Goal: Information Seeking & Learning: Learn about a topic

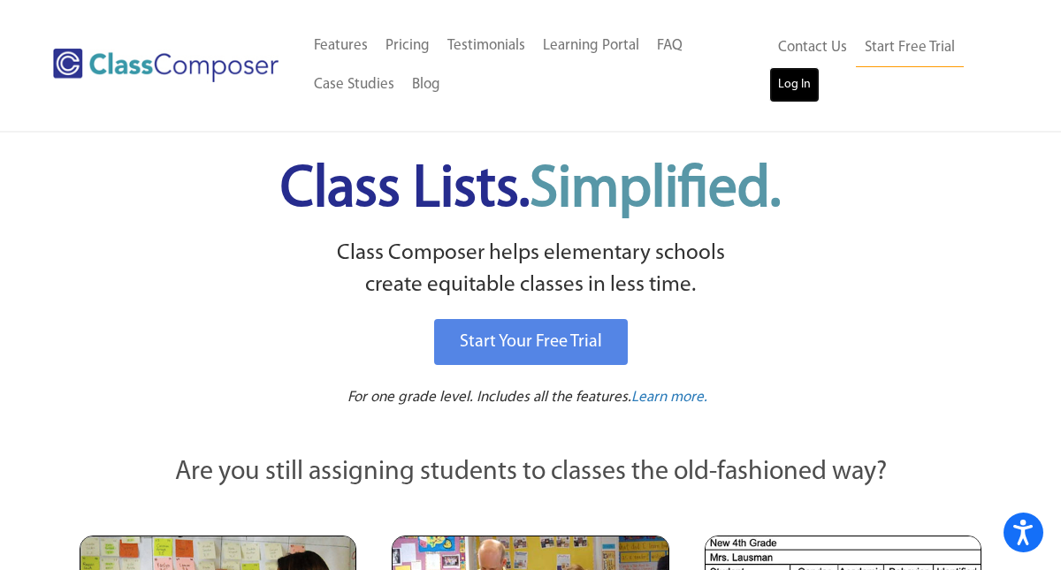
click at [798, 83] on link "Log In" at bounding box center [794, 84] width 50 height 35
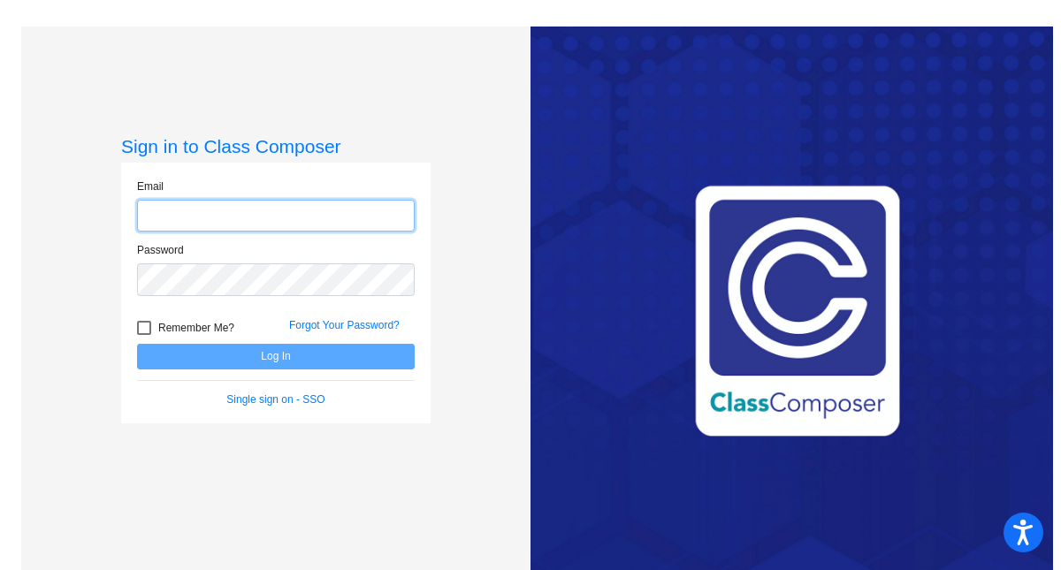
type input "wilsons@mdusd.org"
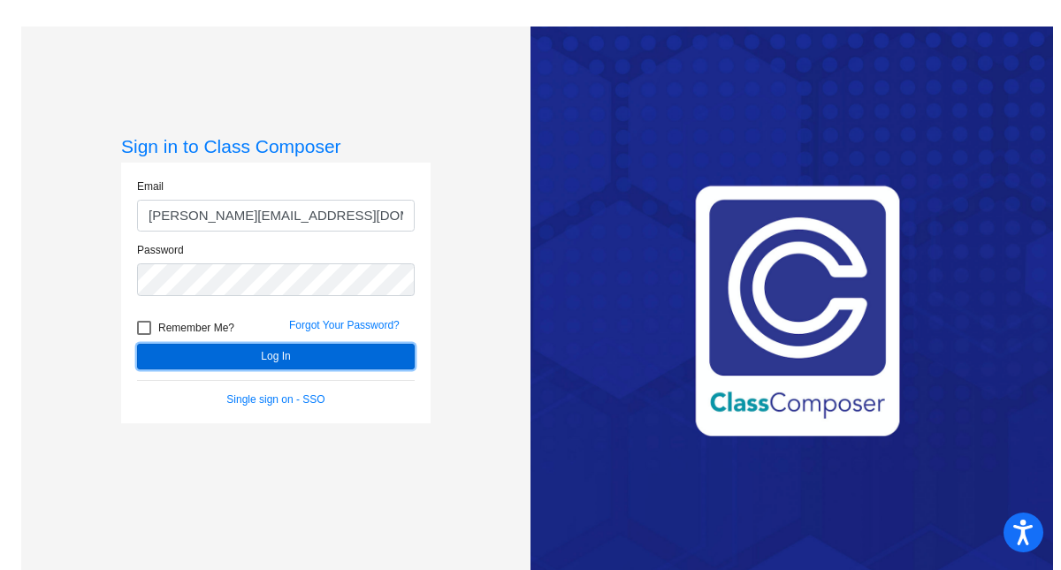
click at [236, 355] on button "Log In" at bounding box center [276, 357] width 278 height 26
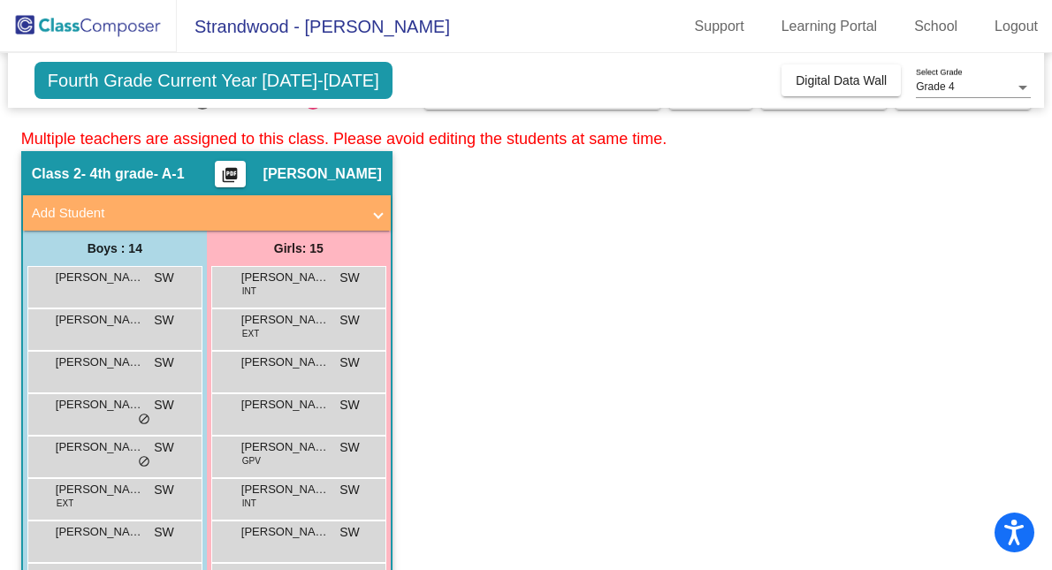
scroll to position [49, 0]
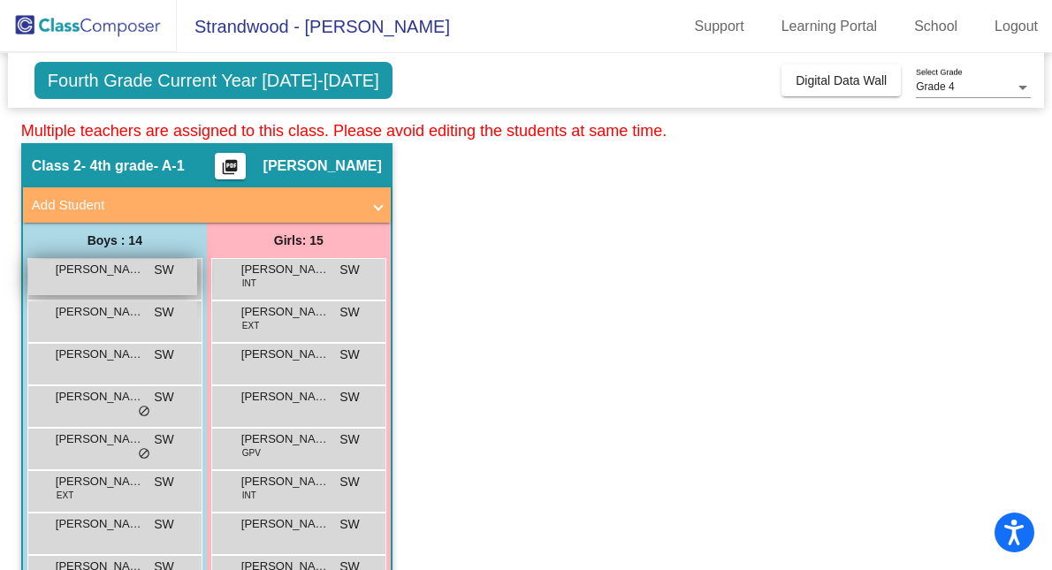
click at [156, 281] on div "Aaron Reykhel SW lock do_not_disturb_alt" at bounding box center [112, 277] width 169 height 36
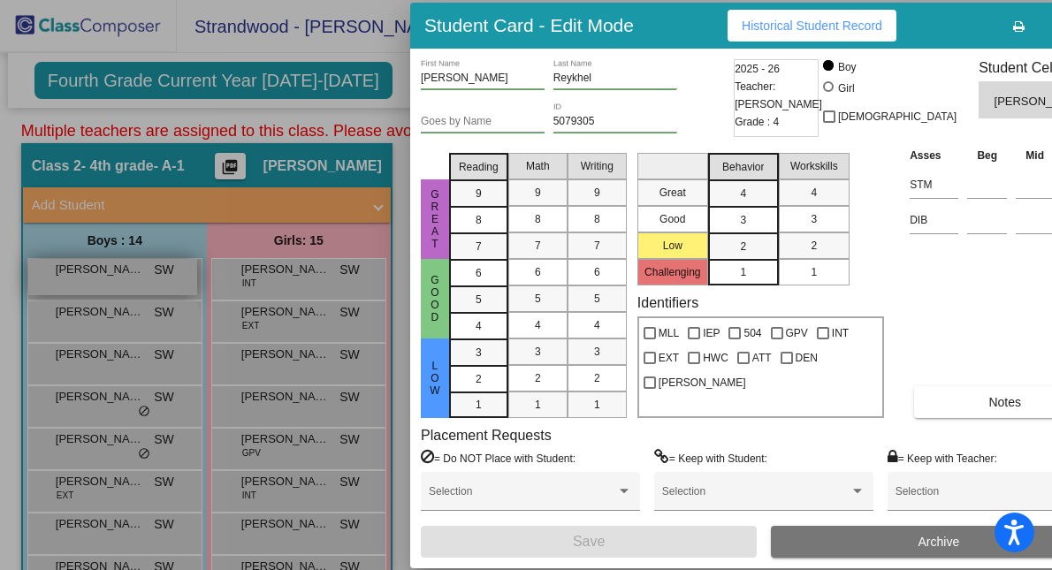
scroll to position [0, 0]
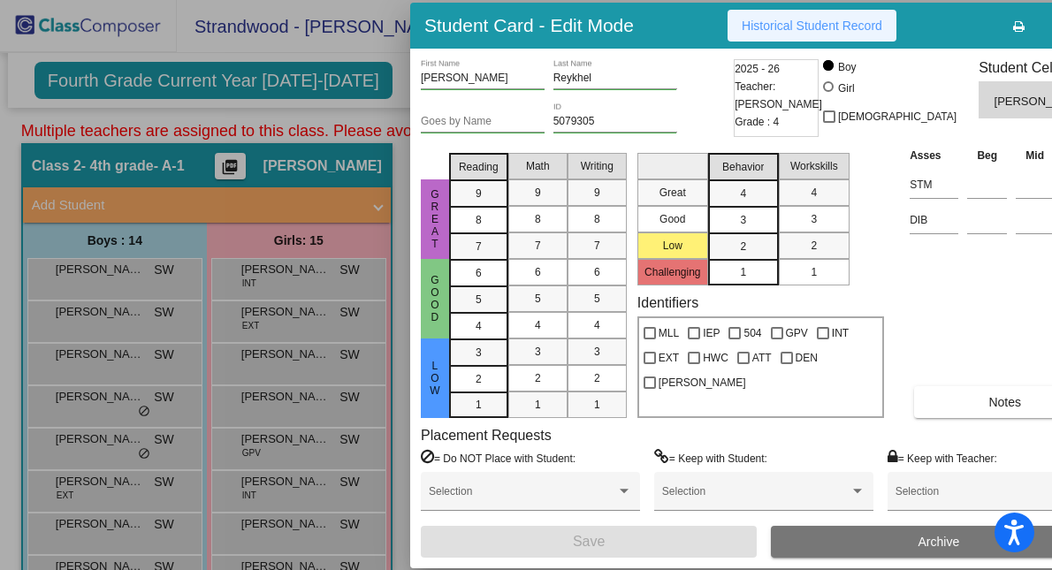
click at [773, 28] on span "Historical Student Record" at bounding box center [812, 26] width 141 height 14
click at [99, 324] on div at bounding box center [526, 285] width 1052 height 570
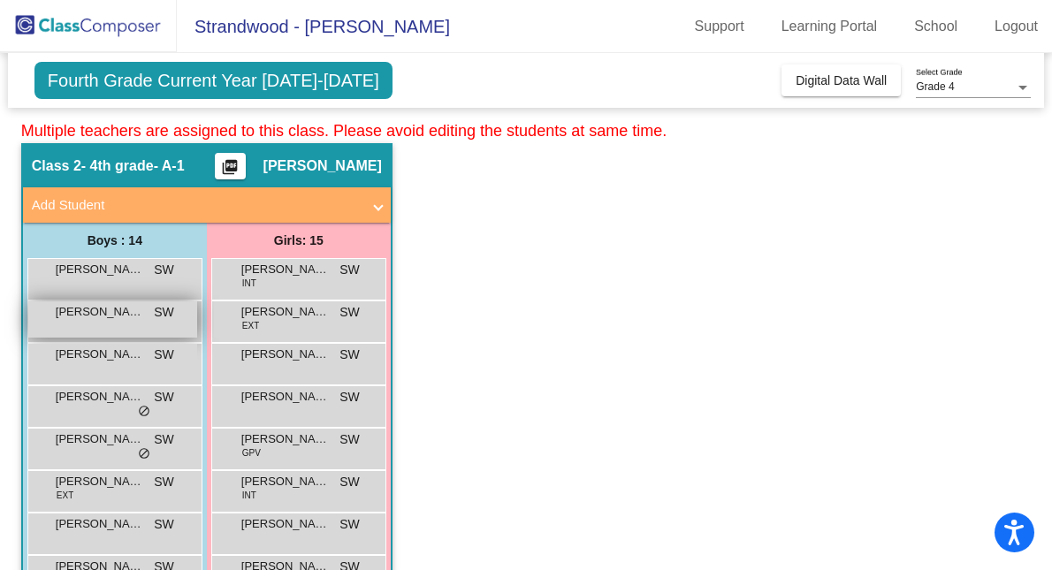
click at [103, 321] on div "Bryson Kennedy SW lock do_not_disturb_alt" at bounding box center [112, 319] width 169 height 36
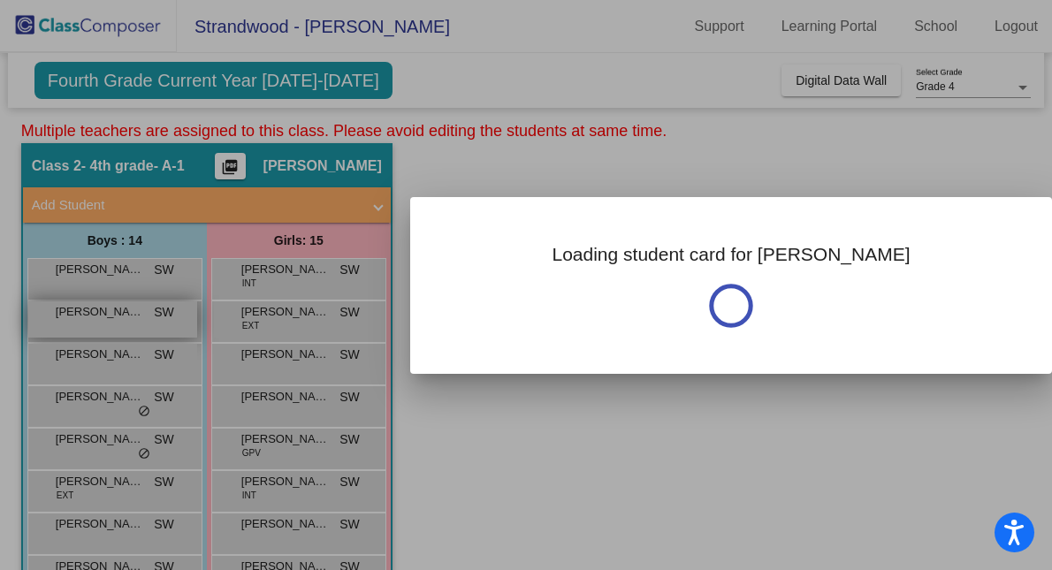
click at [103, 321] on div at bounding box center [526, 285] width 1052 height 570
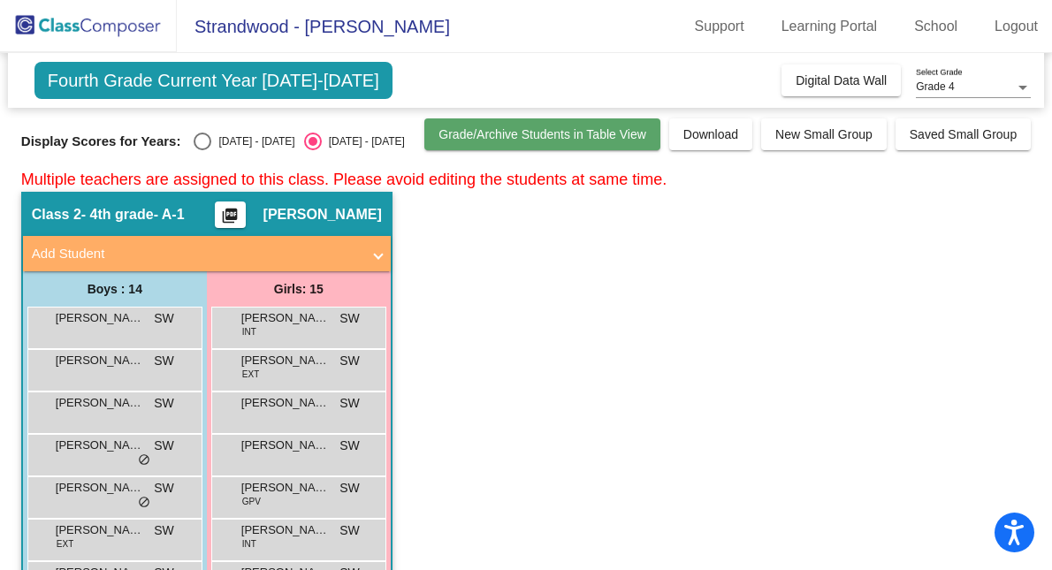
click at [544, 136] on span "Grade/Archive Students in Table View" at bounding box center [542, 134] width 208 height 14
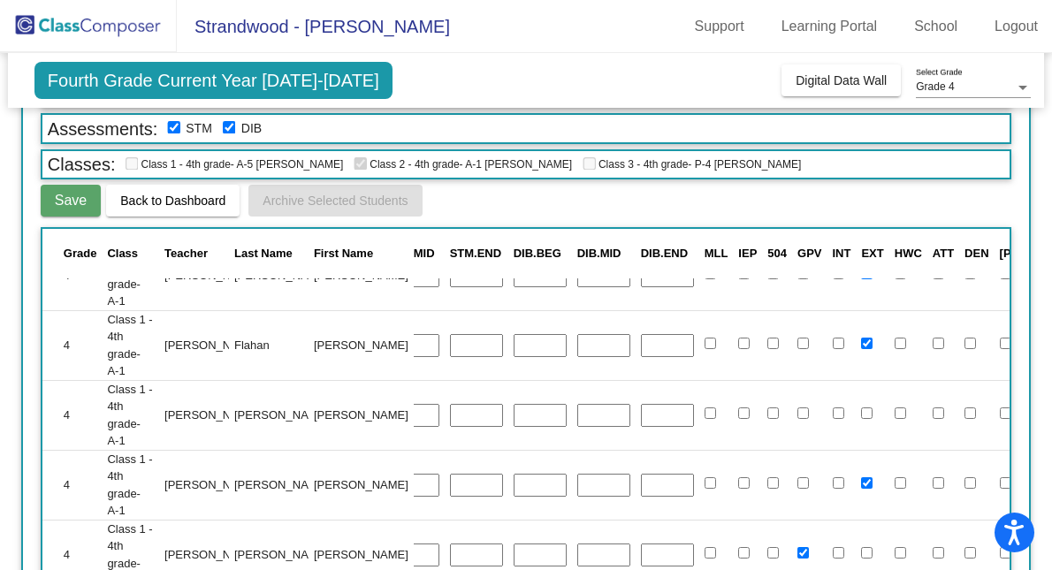
scroll to position [0, 642]
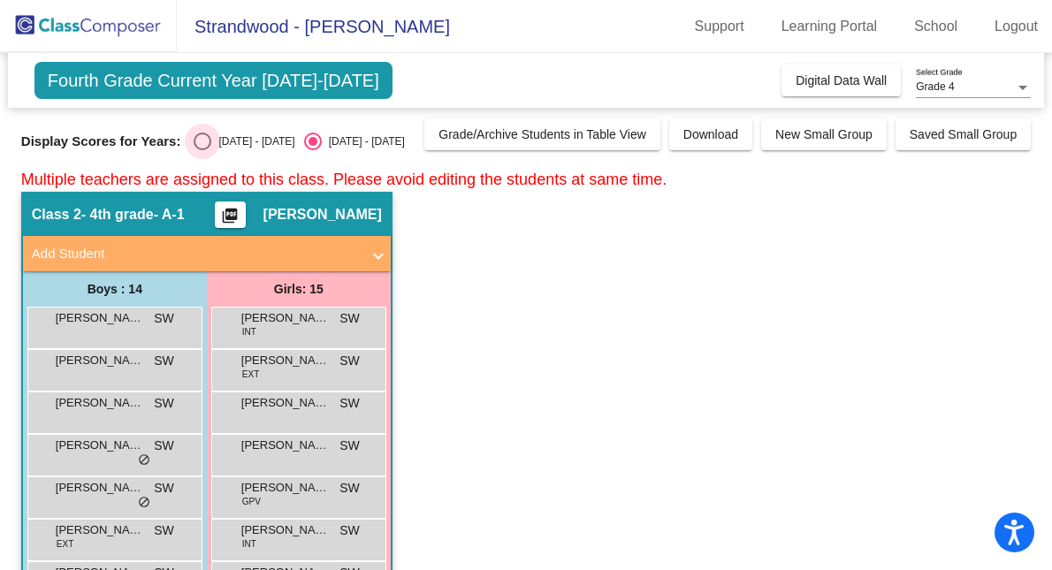
click at [199, 144] on div "Select an option" at bounding box center [203, 142] width 18 height 18
click at [202, 150] on input "2024 - 2025" at bounding box center [202, 150] width 1 height 1
radio input "true"
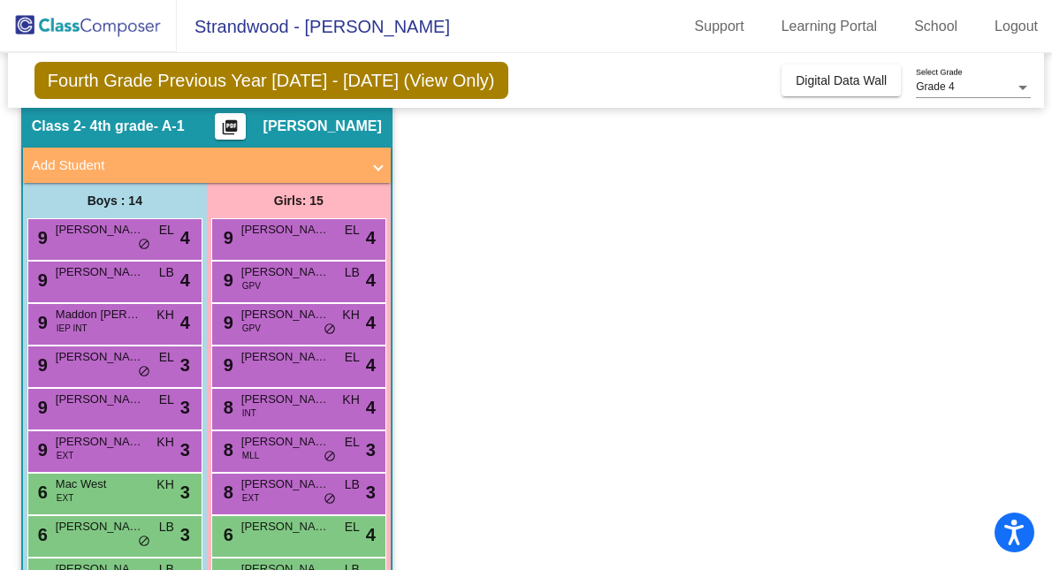
scroll to position [89, 0]
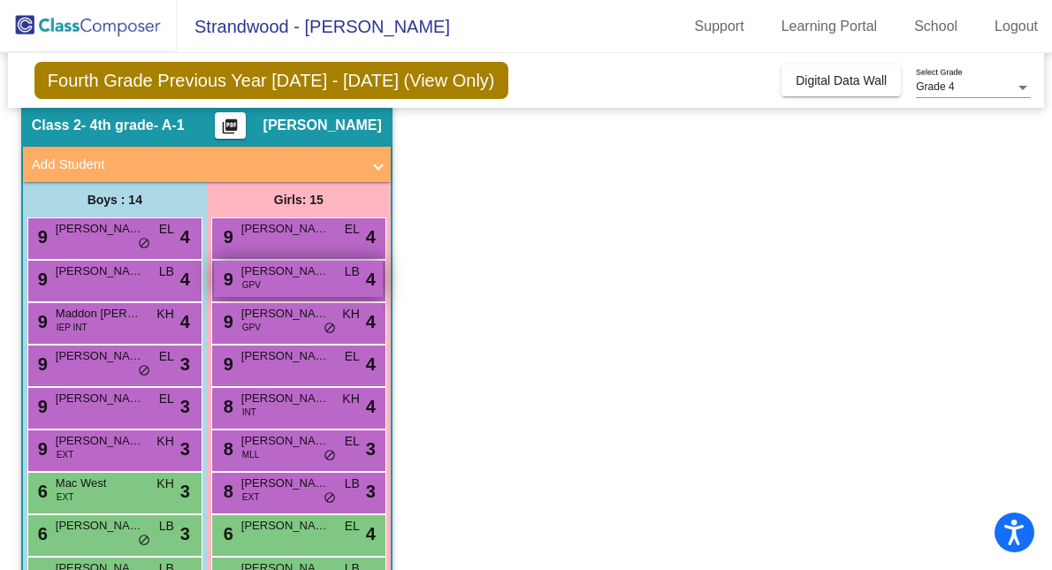
click at [340, 283] on div "9 Genevieve Nadeau GPV LB lock do_not_disturb_alt 4" at bounding box center [298, 279] width 169 height 36
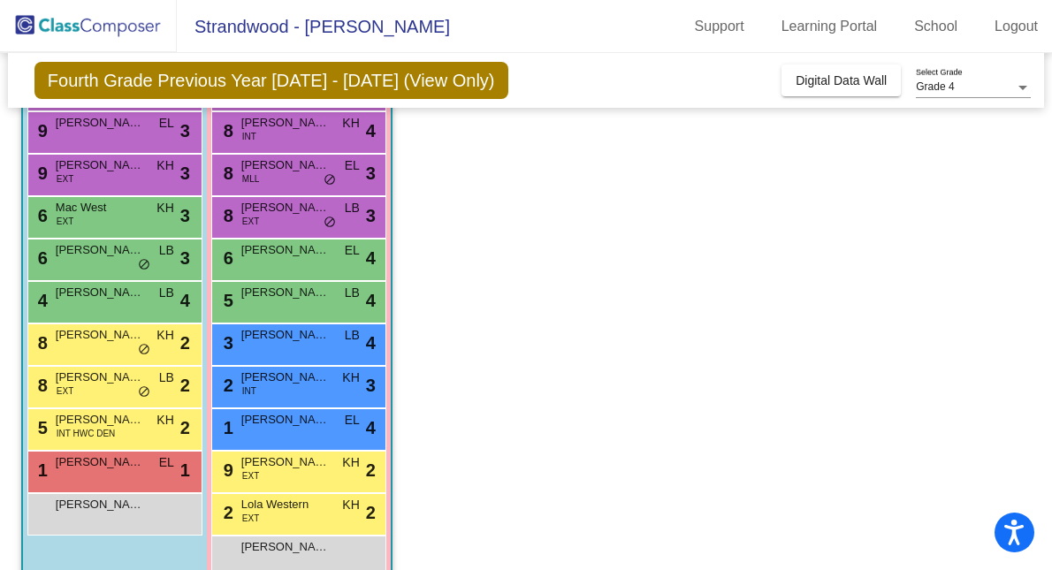
scroll to position [339, 0]
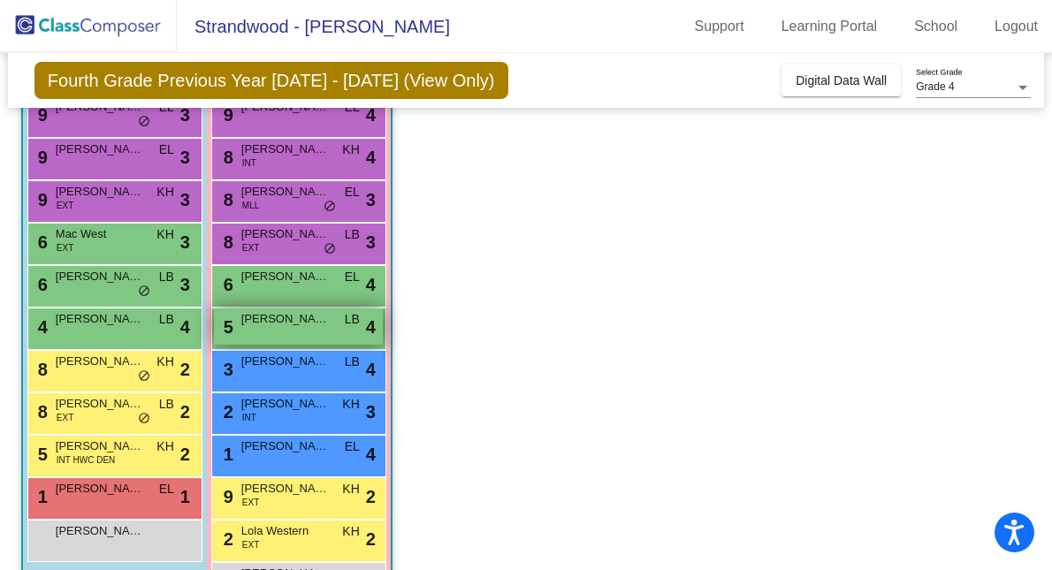
click at [294, 332] on div "5 Zoe Moulton LB lock do_not_disturb_alt 4" at bounding box center [298, 326] width 169 height 36
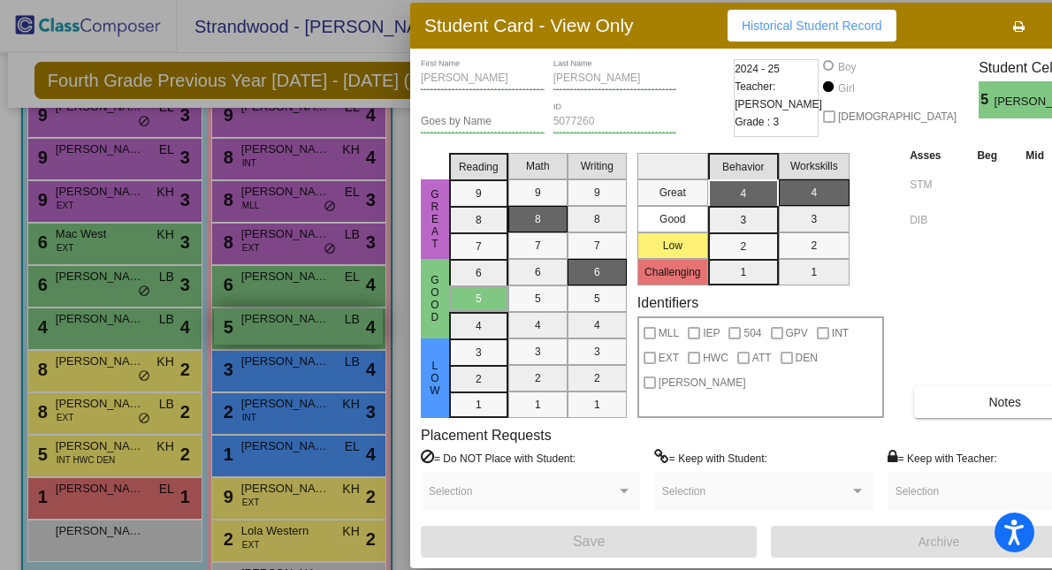
scroll to position [0, 0]
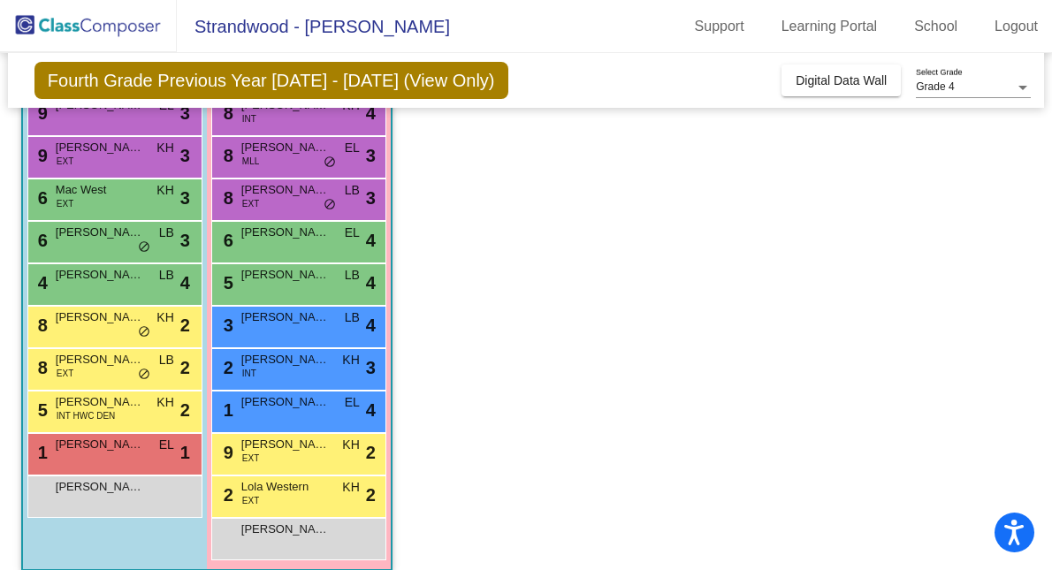
scroll to position [401, 0]
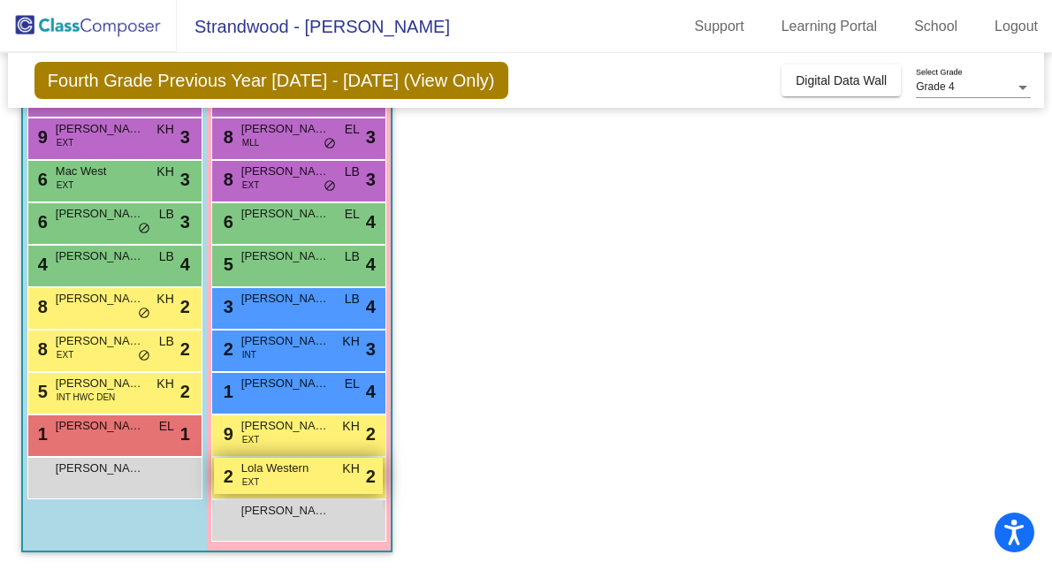
click at [312, 469] on span "Lola Western" at bounding box center [285, 469] width 88 height 18
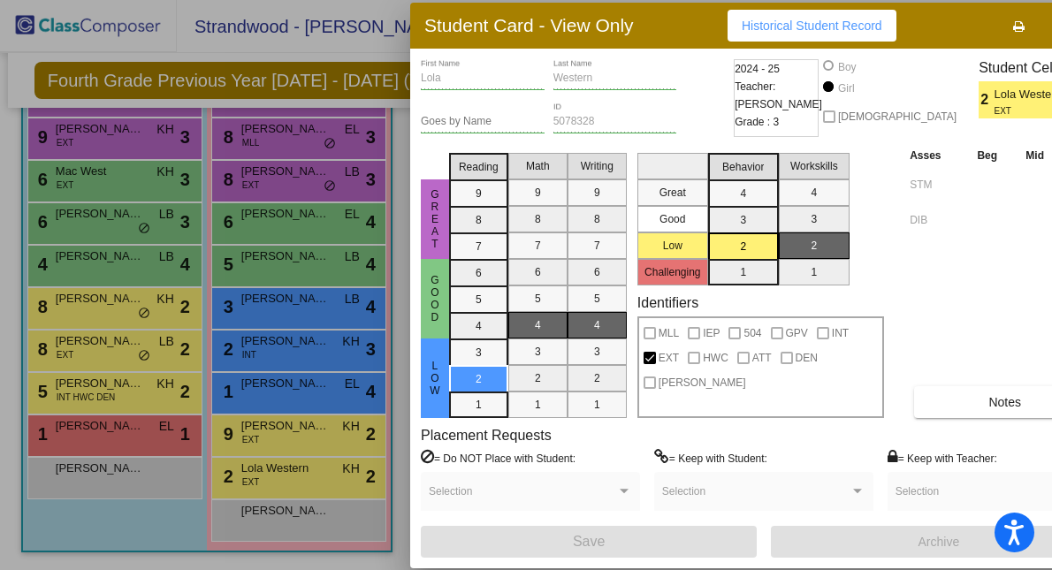
scroll to position [0, 0]
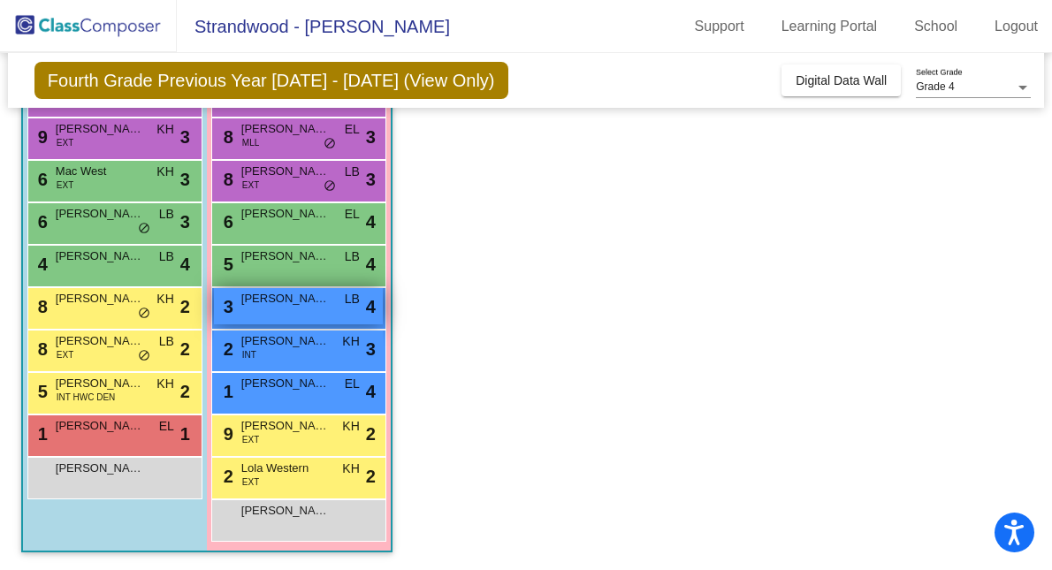
click at [353, 304] on span "LB" at bounding box center [352, 299] width 15 height 19
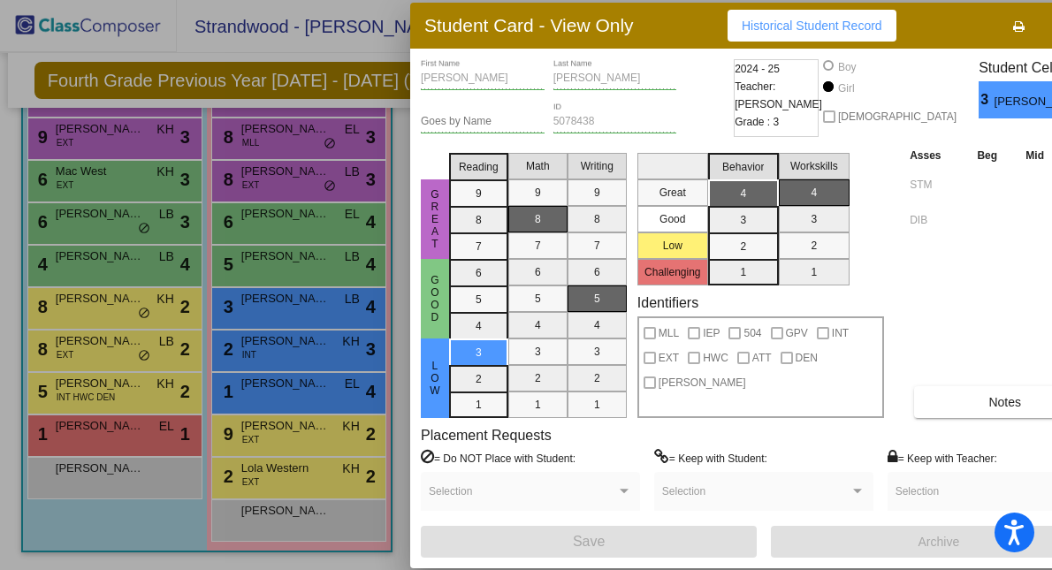
click at [312, 384] on div at bounding box center [526, 285] width 1052 height 570
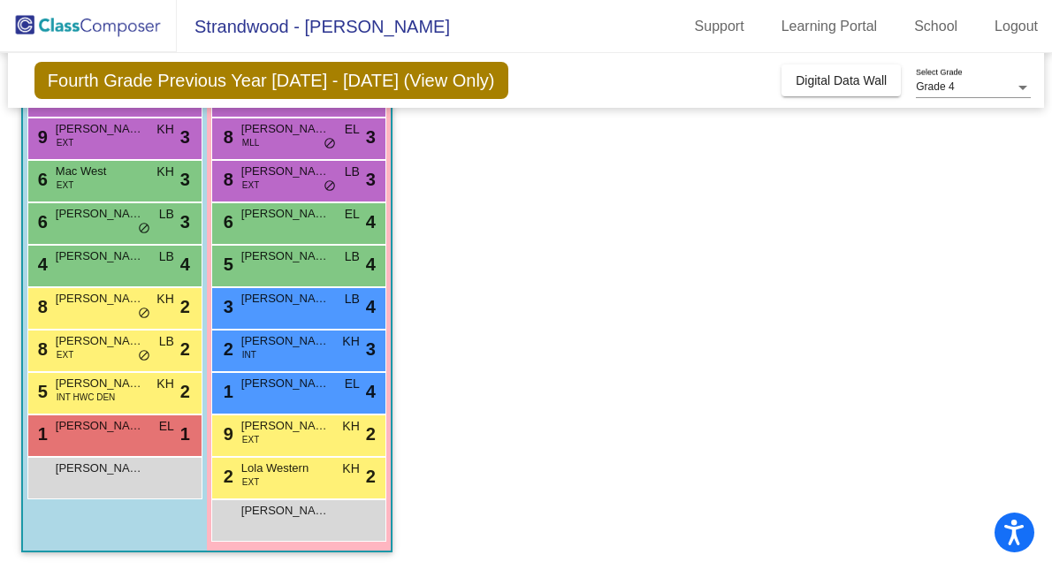
click at [312, 384] on span "Dahlia Kothenbeutel" at bounding box center [285, 384] width 88 height 18
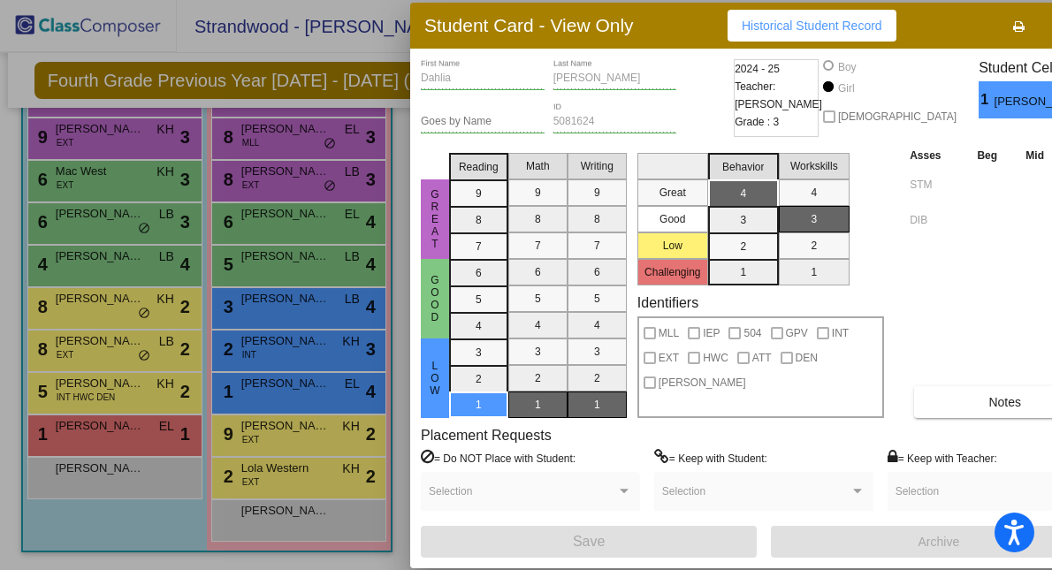
click at [910, 496] on span at bounding box center [988, 497] width 187 height 12
click at [933, 459] on label "= Keep with Teacher:" at bounding box center [942, 458] width 110 height 18
click at [750, 493] on span at bounding box center [755, 497] width 187 height 12
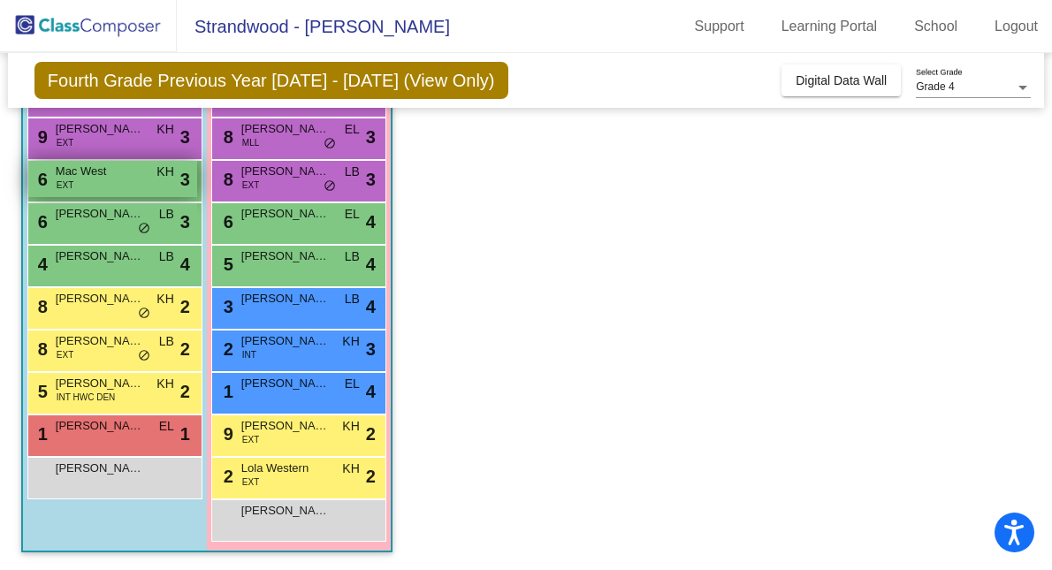
click at [140, 183] on div "6 Mac West EXT KH lock do_not_disturb_alt 3" at bounding box center [112, 179] width 169 height 36
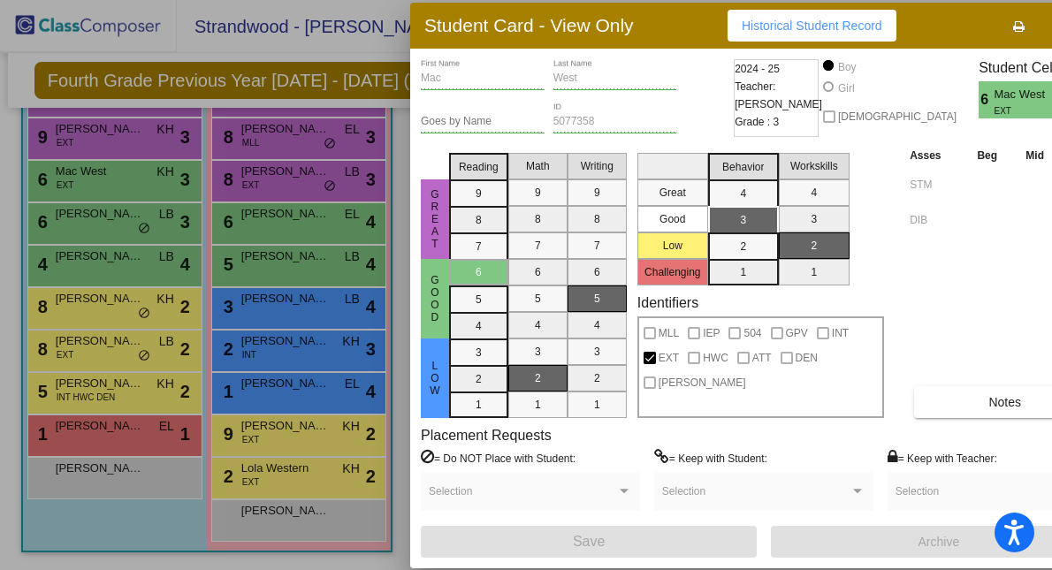
click at [133, 222] on div at bounding box center [526, 285] width 1052 height 570
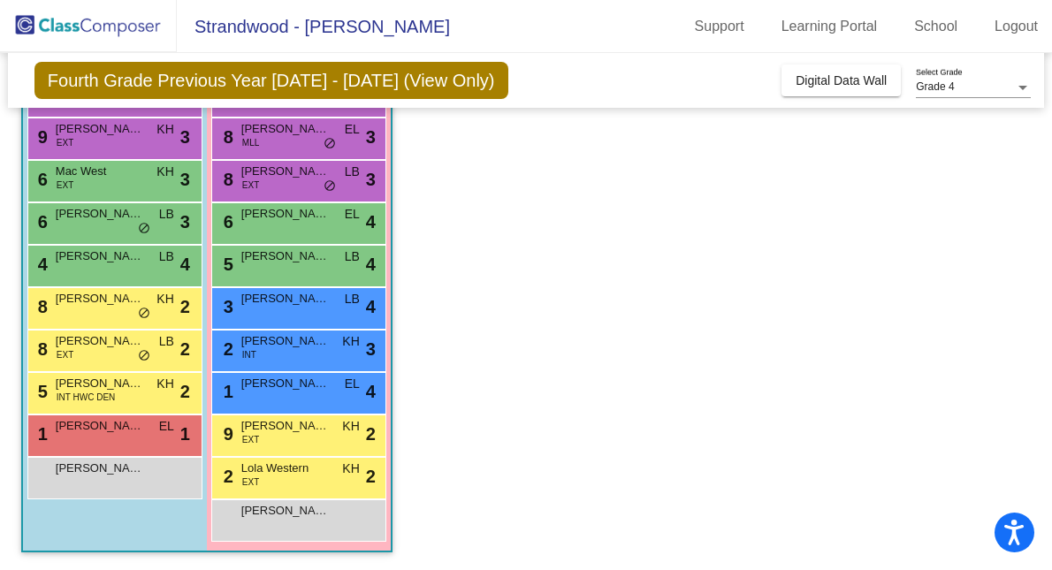
click at [133, 222] on div "6 Silvio Butterfield LB lock do_not_disturb_alt 3" at bounding box center [112, 221] width 169 height 36
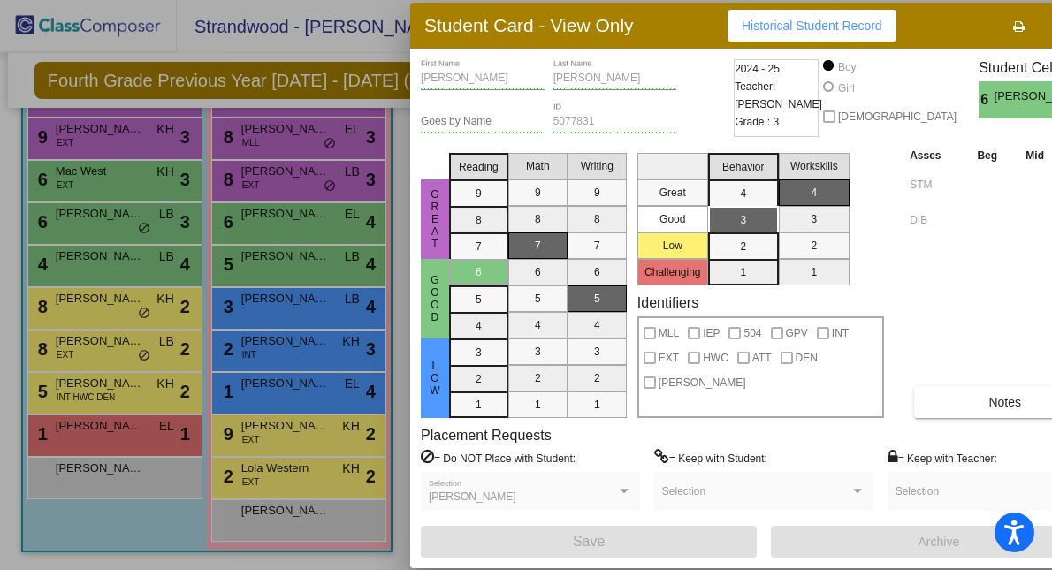
click at [104, 264] on div at bounding box center [526, 285] width 1052 height 570
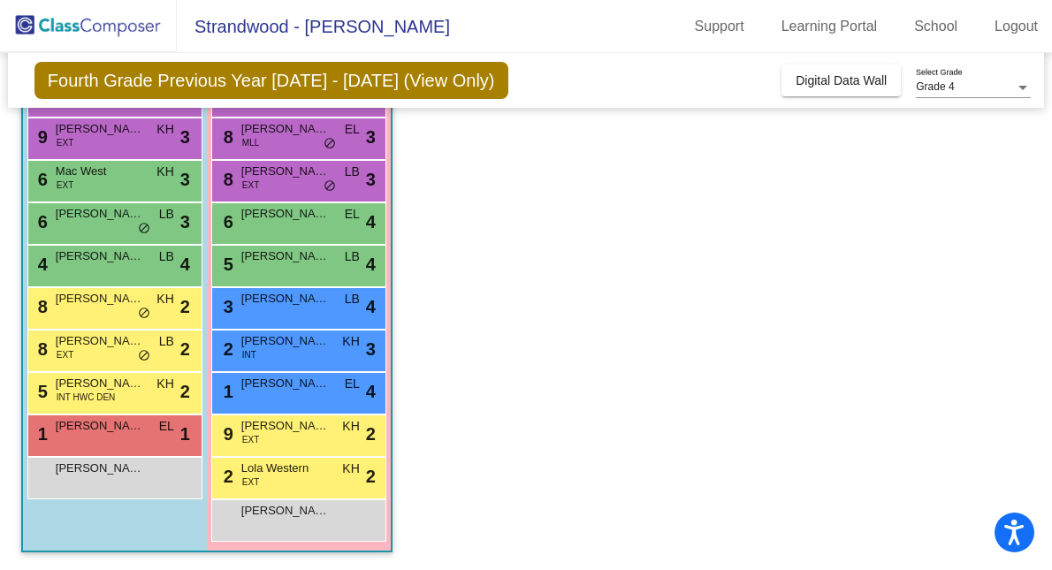
click at [104, 264] on span "Bryson Kennedy" at bounding box center [100, 256] width 88 height 18
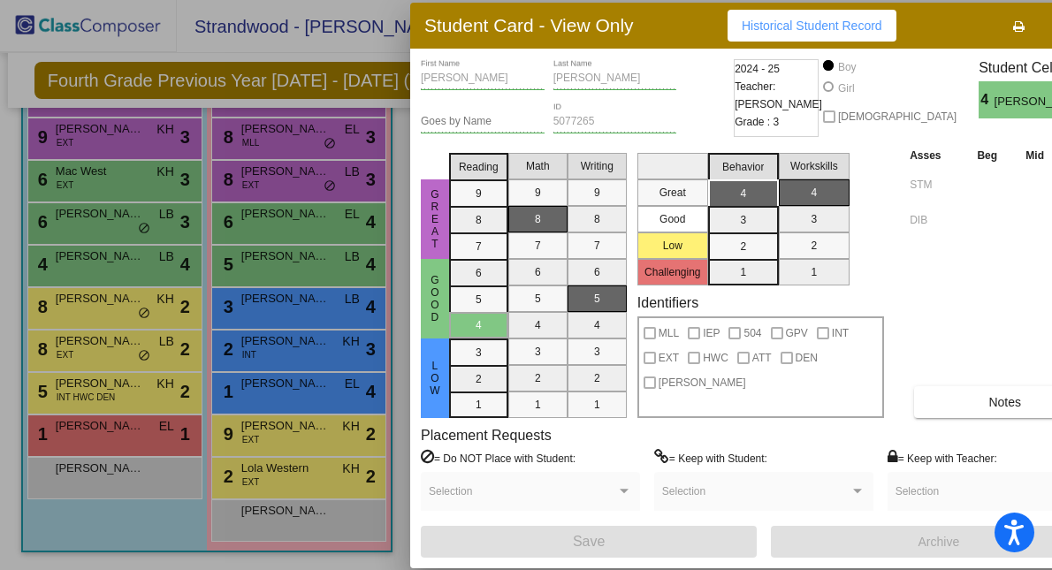
click at [105, 300] on div at bounding box center [526, 285] width 1052 height 570
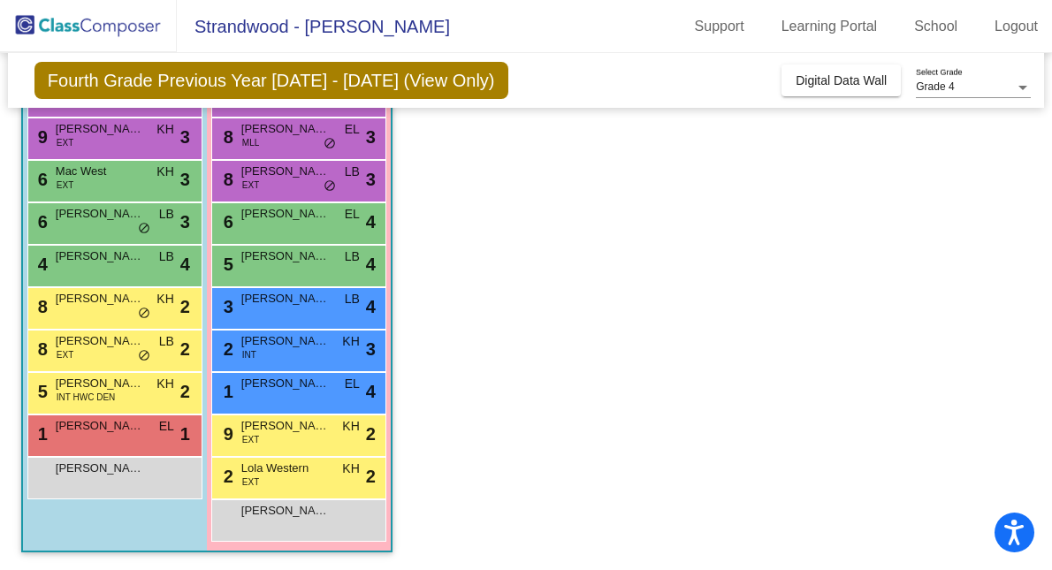
click at [105, 300] on span "Aaron Reykhel" at bounding box center [100, 299] width 88 height 18
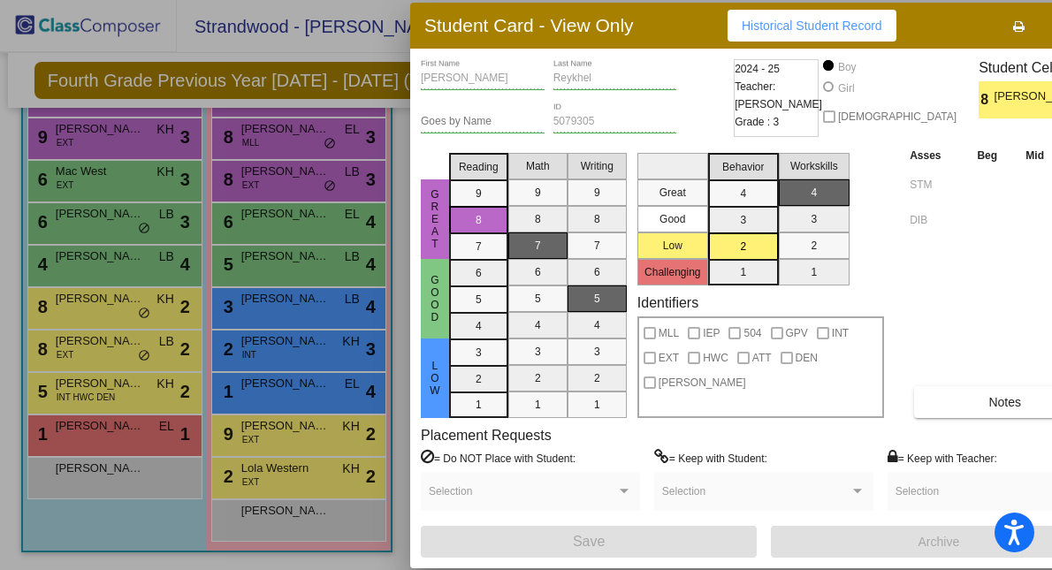
click at [77, 429] on div at bounding box center [526, 285] width 1052 height 570
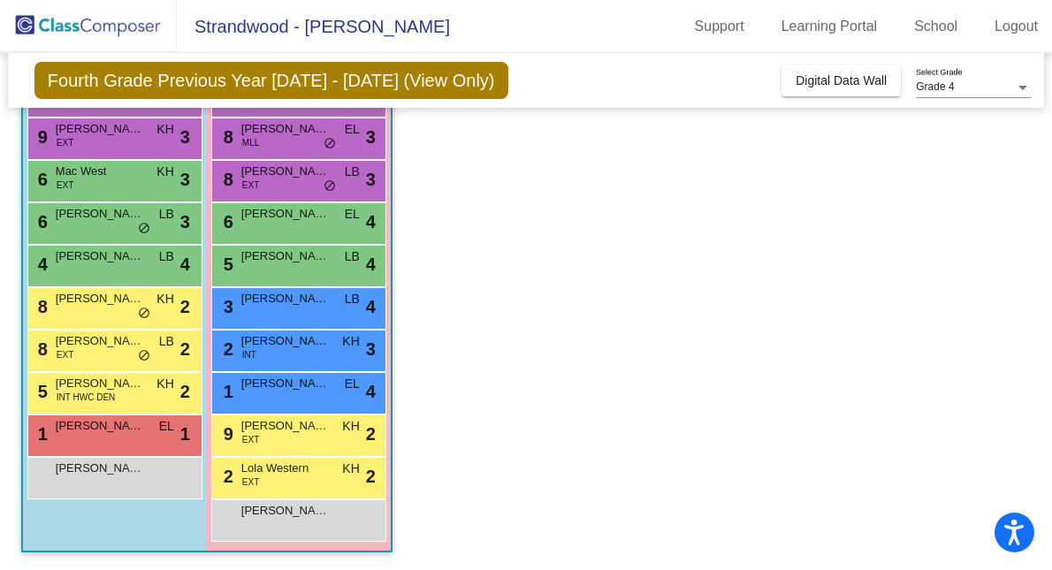
click at [77, 429] on span "Luis Mendez Valencia" at bounding box center [100, 426] width 88 height 18
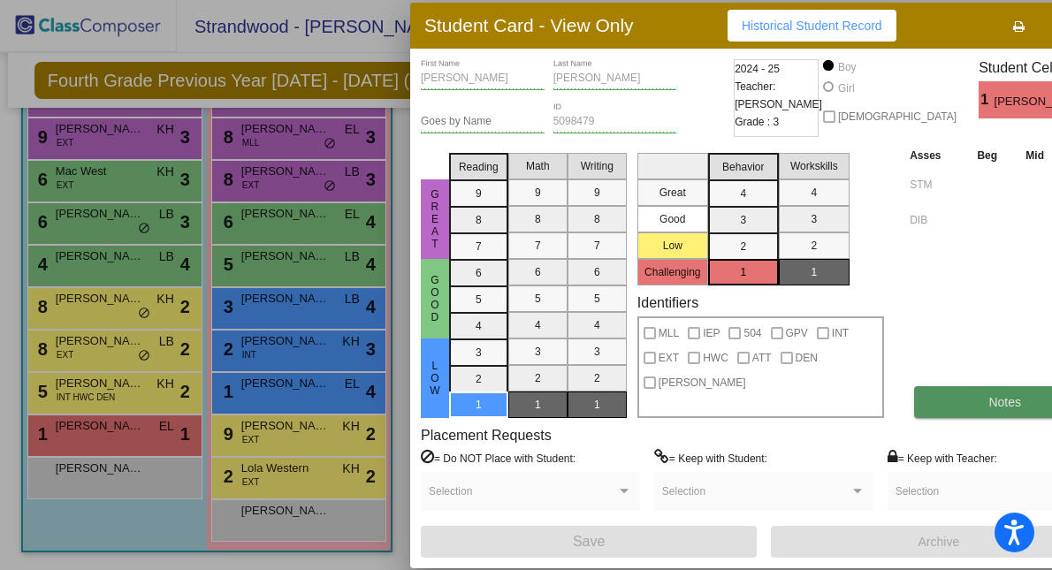
click at [914, 407] on button "Notes" at bounding box center [1004, 402] width 181 height 32
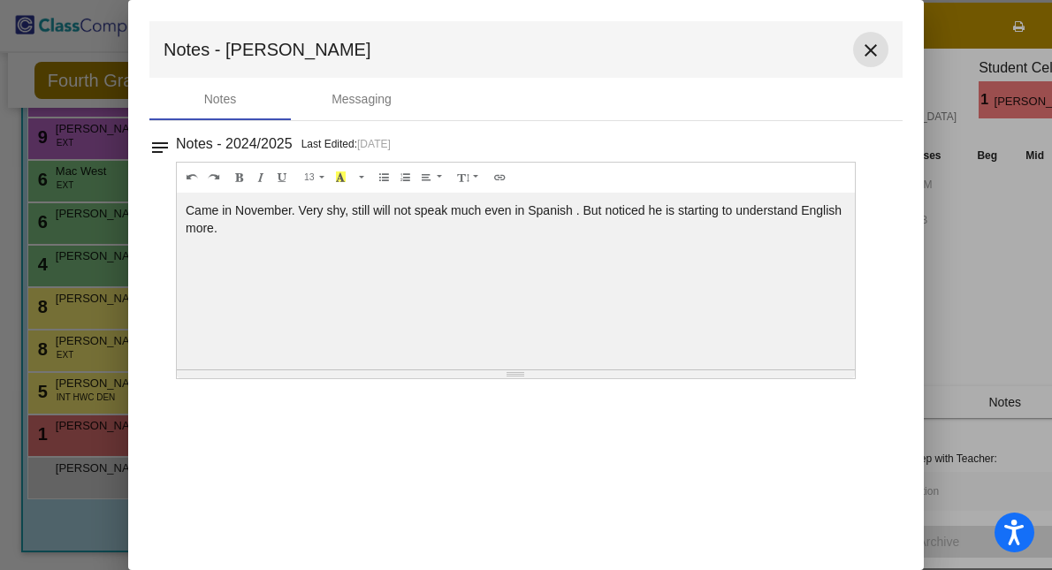
click at [871, 52] on mat-icon "close" at bounding box center [870, 50] width 21 height 21
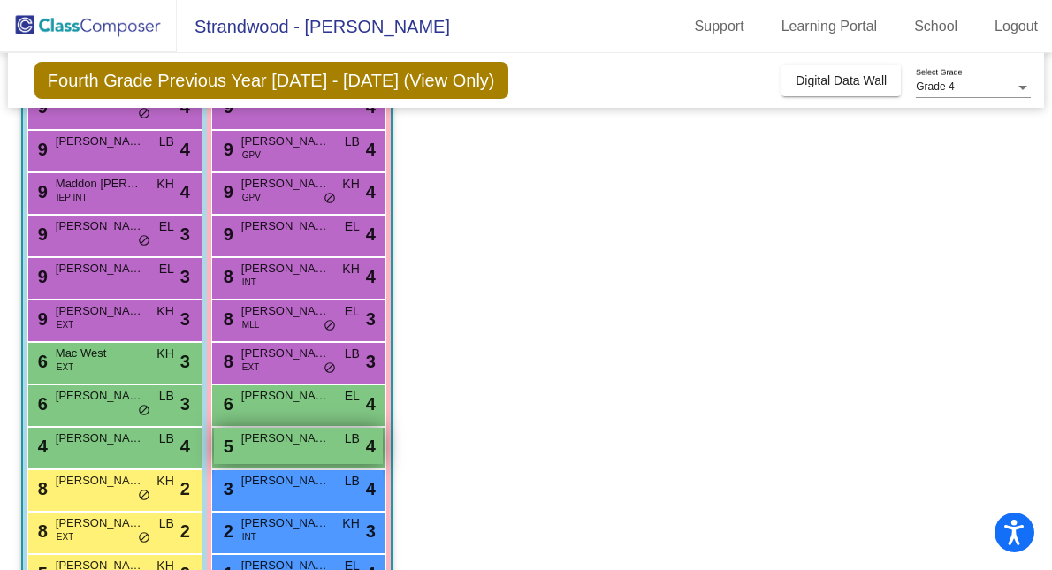
scroll to position [217, 0]
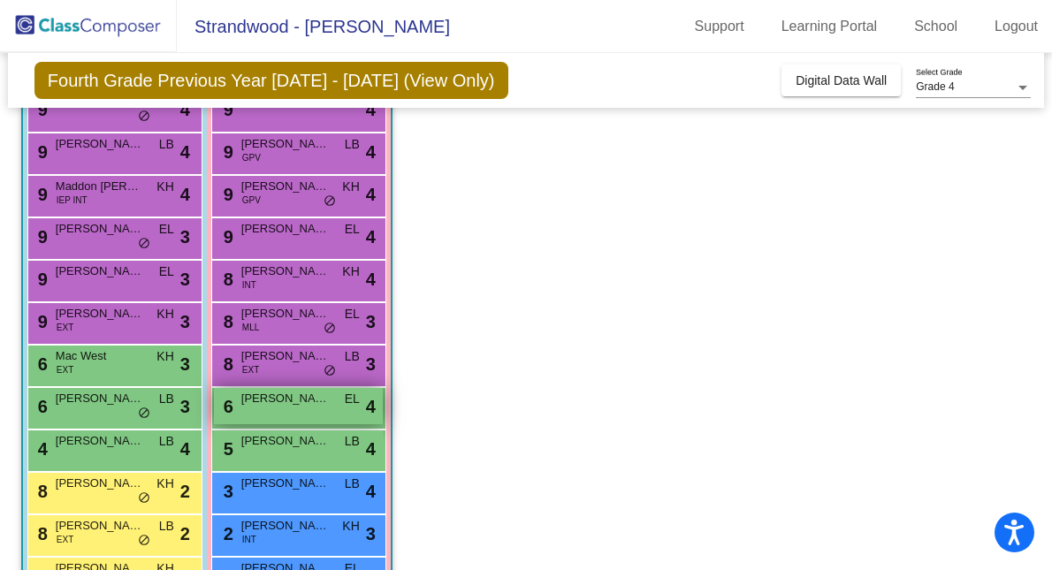
click at [291, 408] on div "6 Morgan Smith EL lock do_not_disturb_alt 4" at bounding box center [298, 406] width 169 height 36
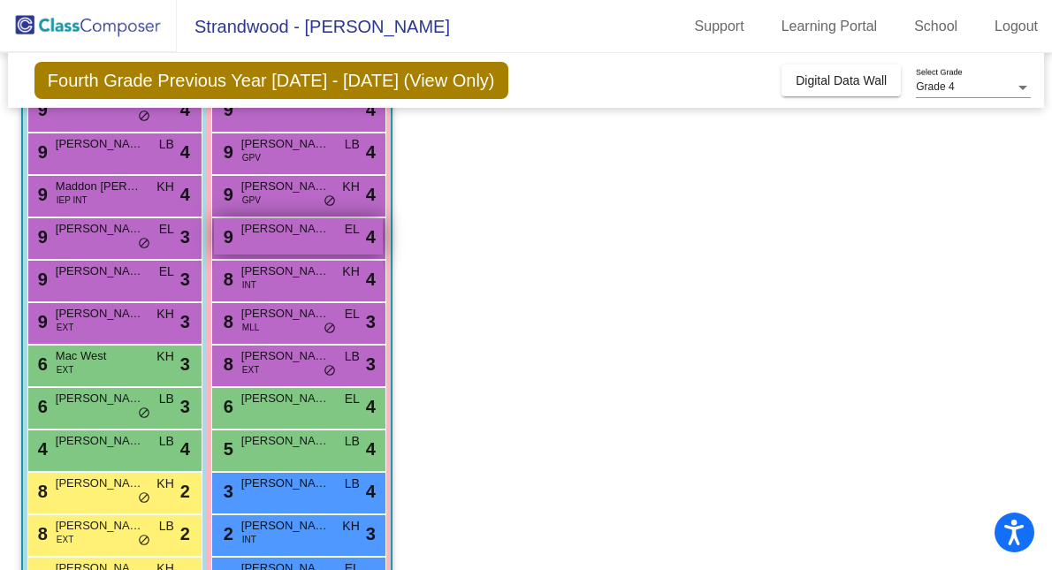
click at [329, 237] on div "9 Samantha Yagui EL lock do_not_disturb_alt 4" at bounding box center [298, 236] width 169 height 36
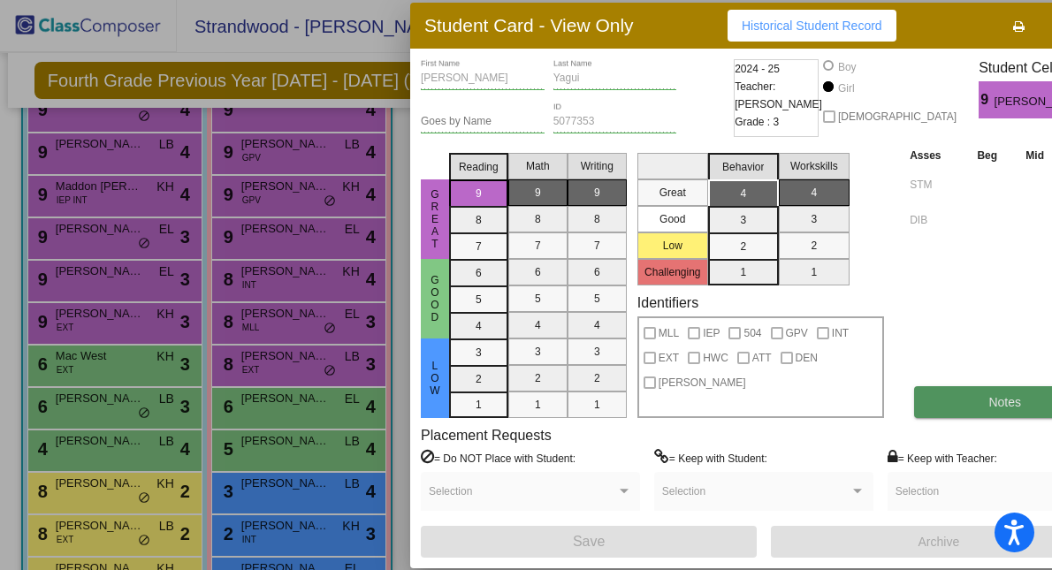
click at [932, 400] on button "Notes" at bounding box center [1004, 402] width 181 height 32
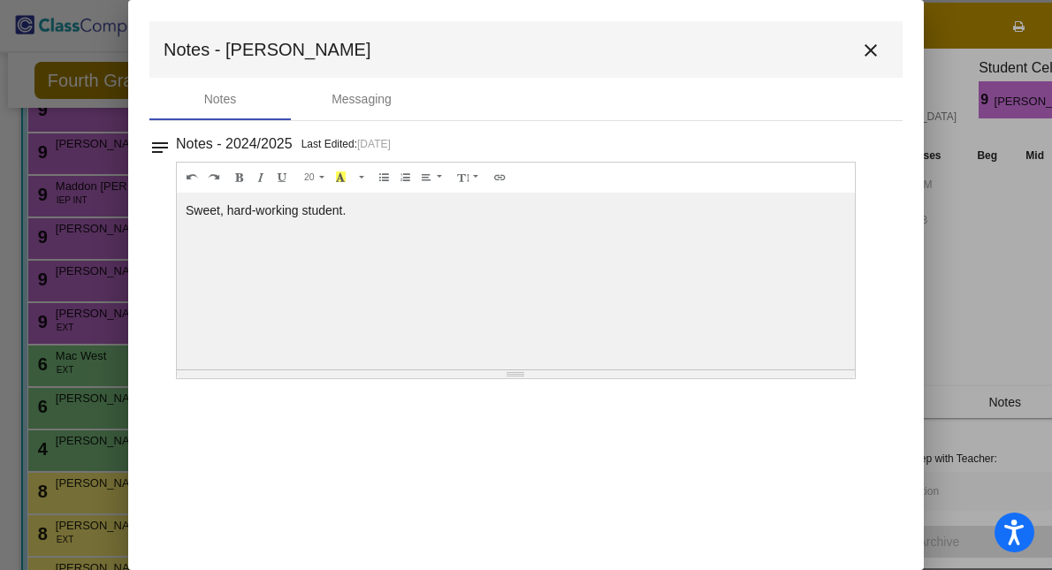
click at [871, 52] on mat-icon "close" at bounding box center [870, 50] width 21 height 21
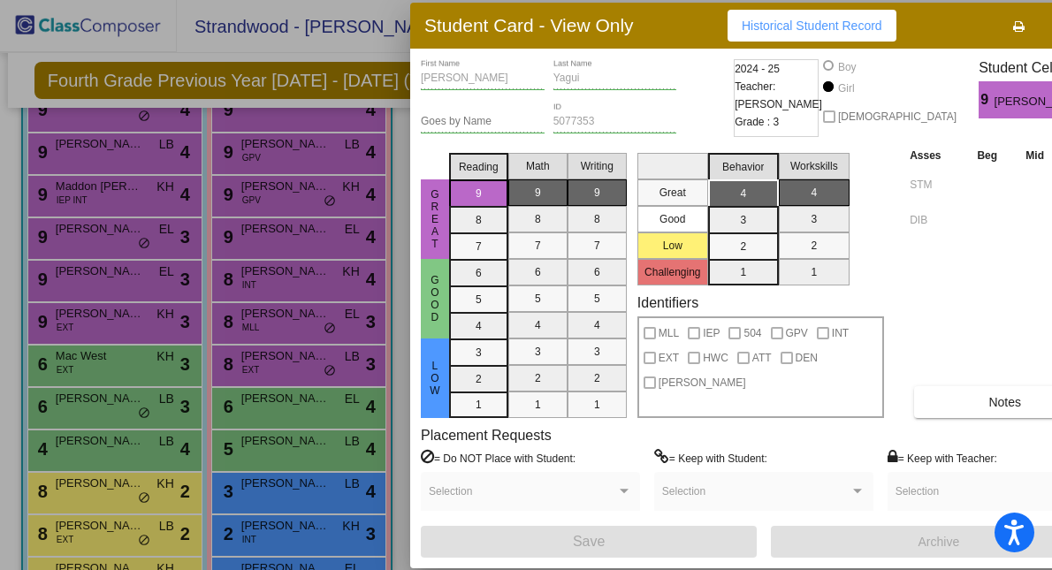
click at [320, 193] on div at bounding box center [526, 285] width 1052 height 570
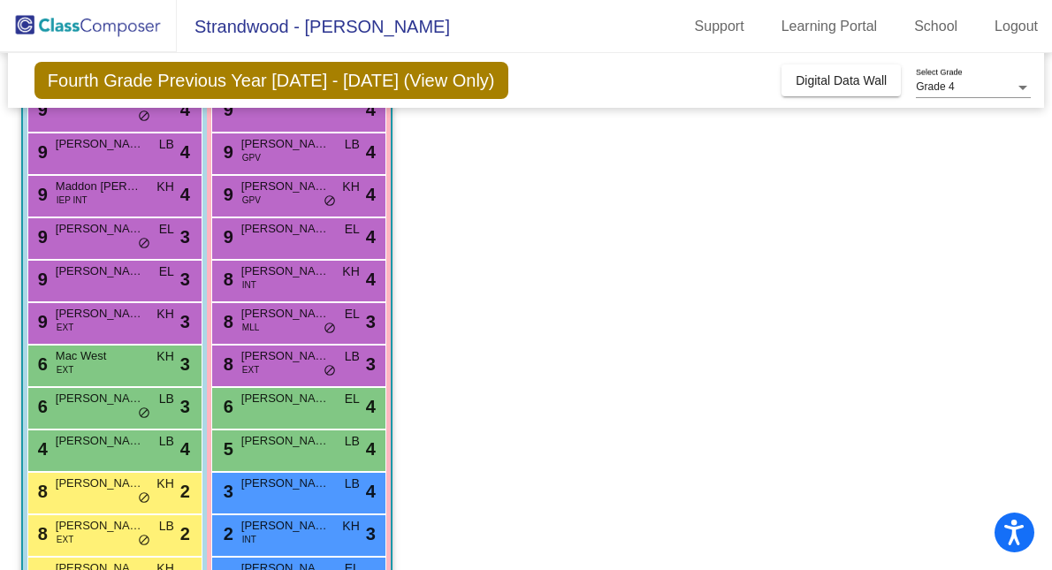
click at [320, 193] on span "Olivia Nguyen" at bounding box center [285, 187] width 88 height 18
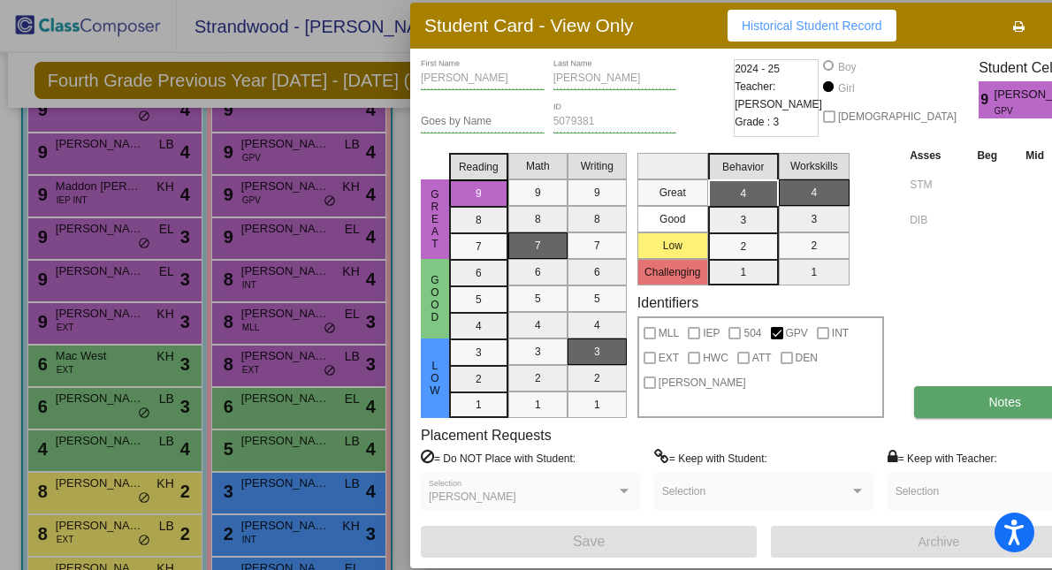
click at [935, 405] on button "Notes" at bounding box center [1004, 402] width 181 height 32
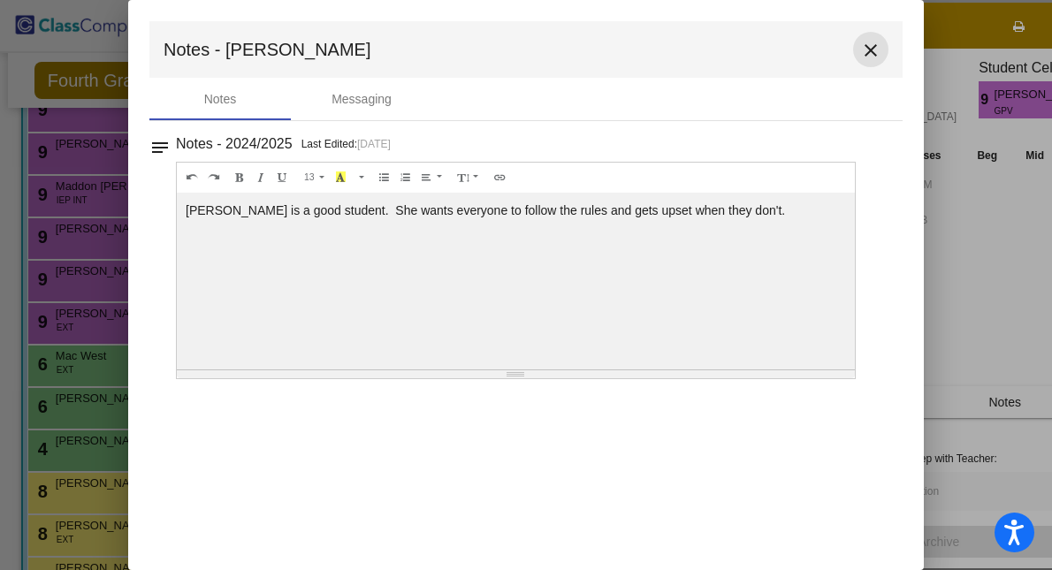
click at [870, 50] on mat-icon "close" at bounding box center [870, 50] width 21 height 21
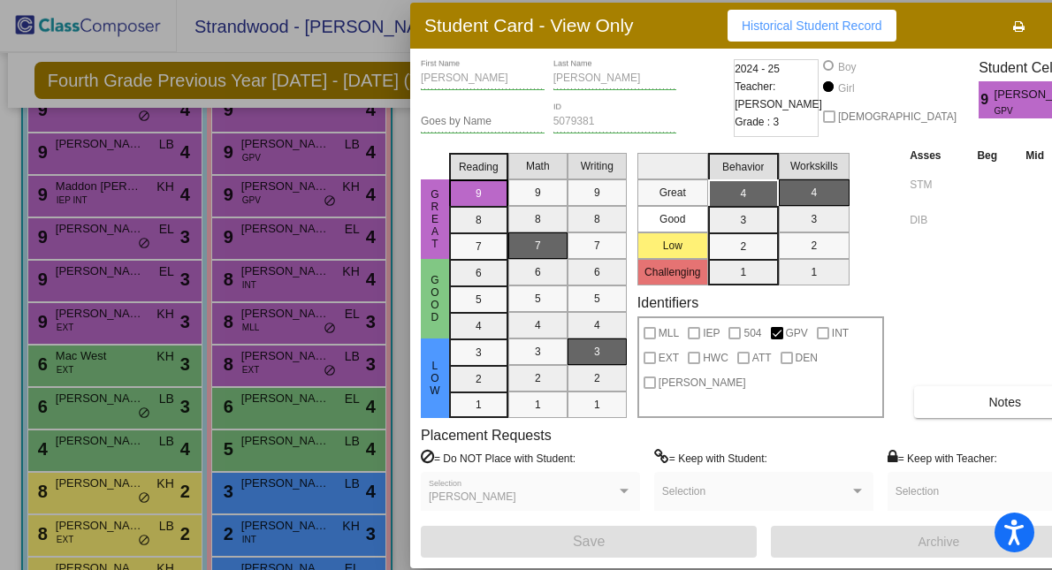
scroll to position [0, 0]
click at [341, 155] on div at bounding box center [526, 285] width 1052 height 570
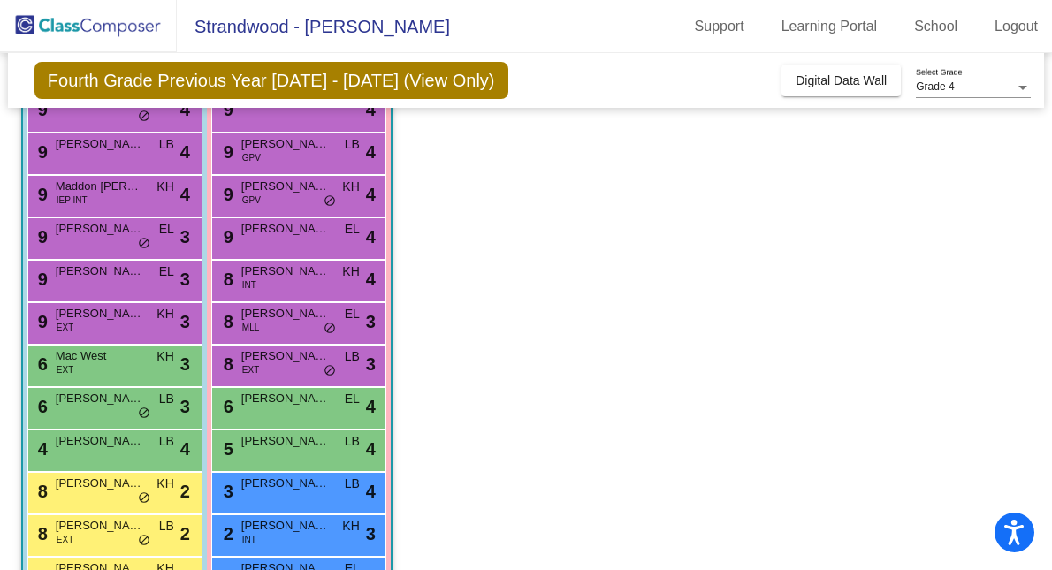
click at [341, 155] on div "9 Genevieve Nadeau GPV LB lock do_not_disturb_alt 4" at bounding box center [298, 151] width 169 height 36
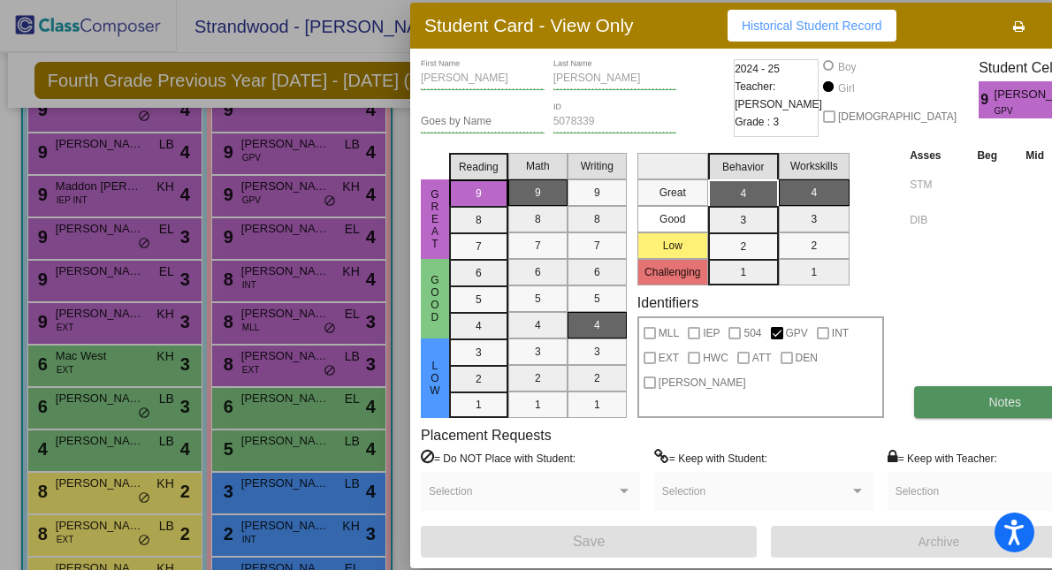
click at [988, 395] on span "Notes" at bounding box center [1004, 402] width 33 height 14
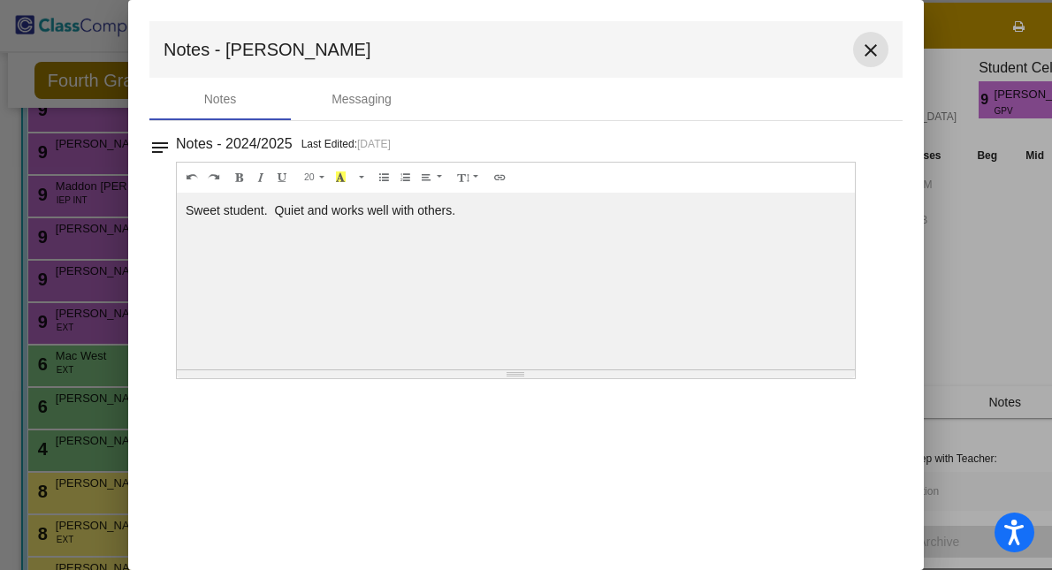
click at [864, 48] on mat-icon "close" at bounding box center [870, 50] width 21 height 21
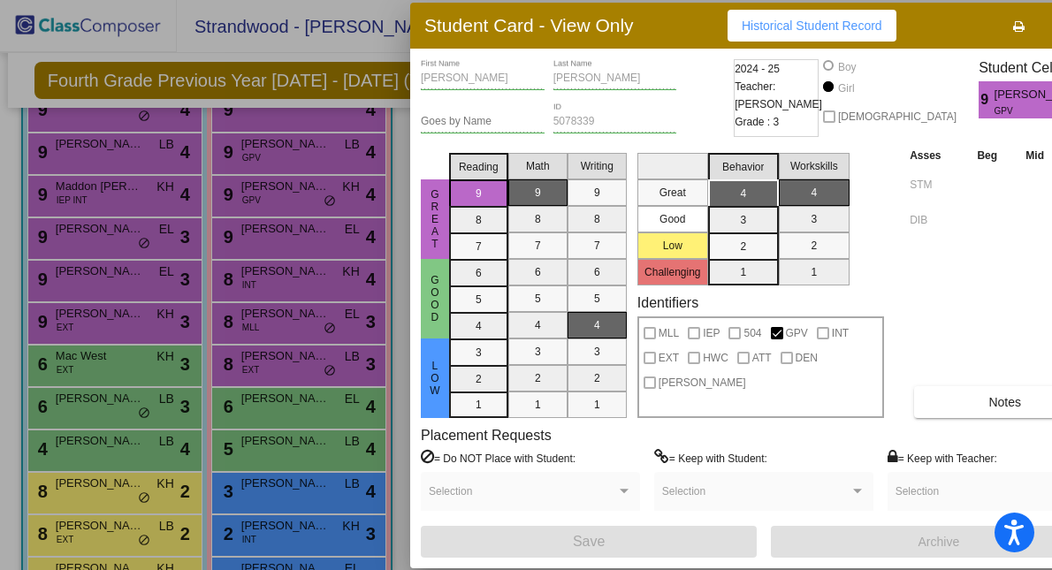
click at [121, 197] on div at bounding box center [526, 285] width 1052 height 570
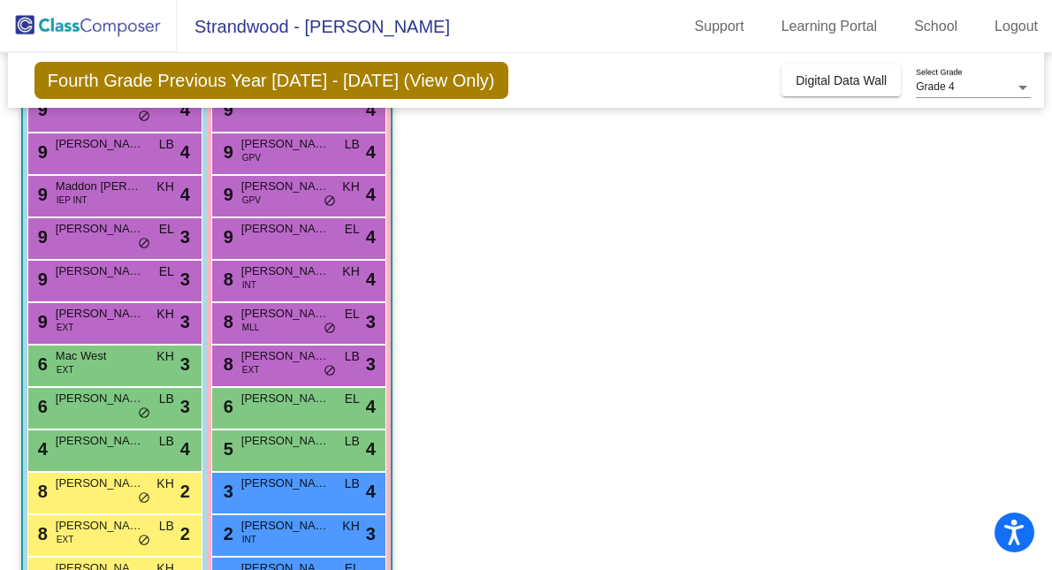
click at [121, 197] on div "9 Maddon Beck IEP INT KH lock do_not_disturb_alt 4" at bounding box center [112, 194] width 169 height 36
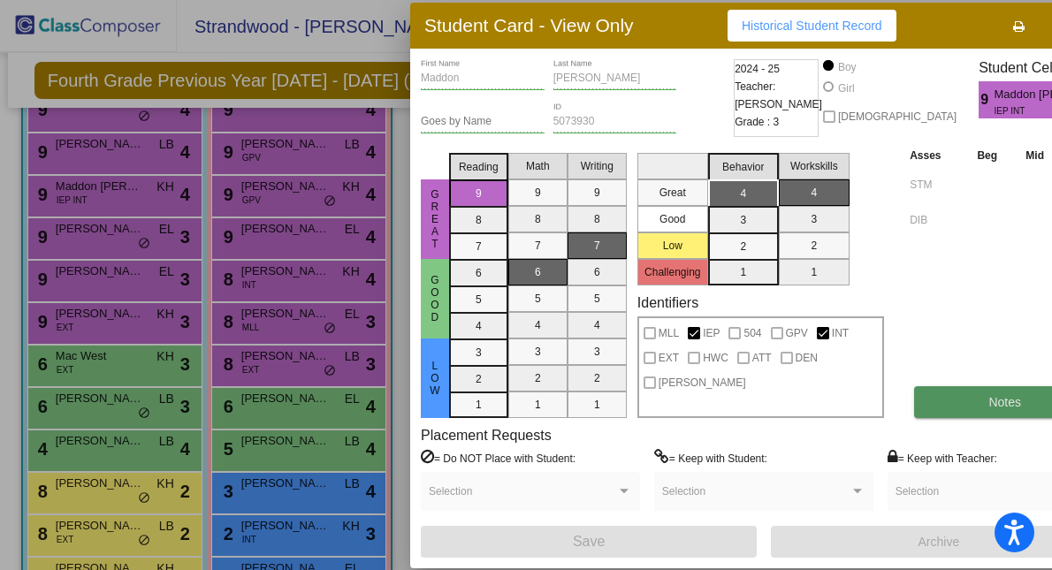
click at [921, 400] on button "Notes" at bounding box center [1004, 402] width 181 height 32
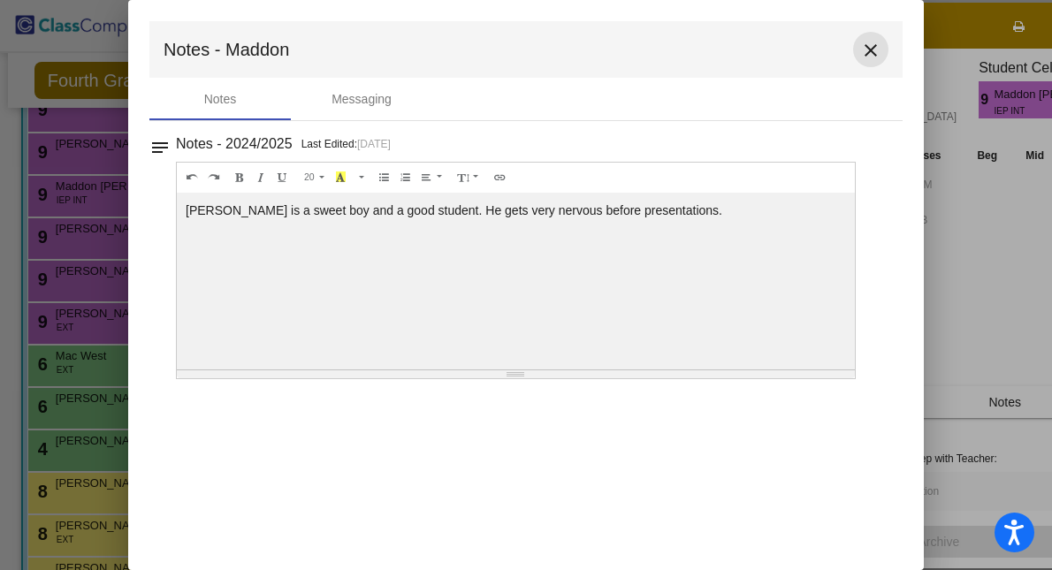
click at [870, 49] on mat-icon "close" at bounding box center [870, 50] width 21 height 21
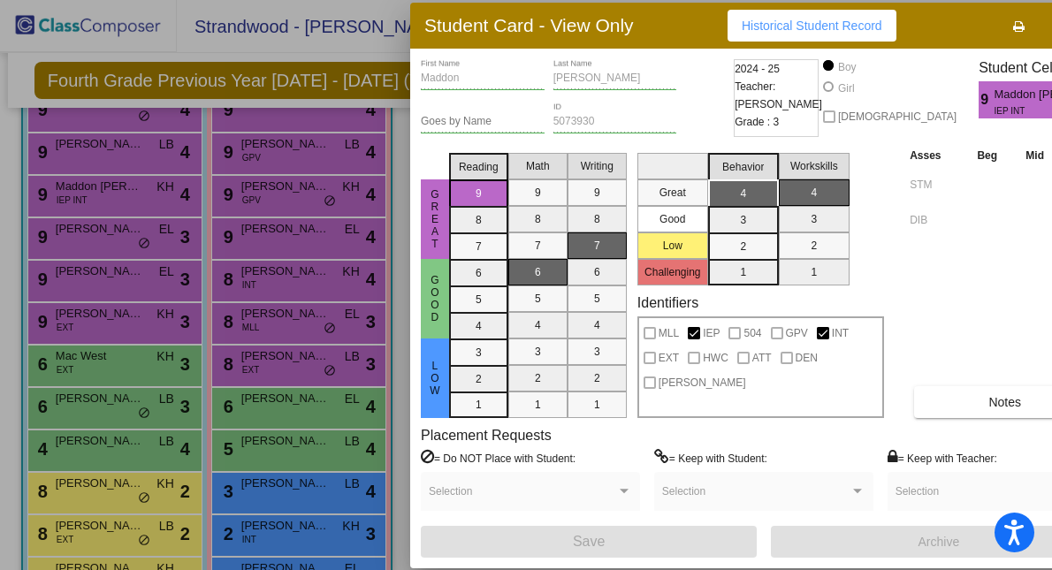
click at [152, 157] on div at bounding box center [526, 285] width 1052 height 570
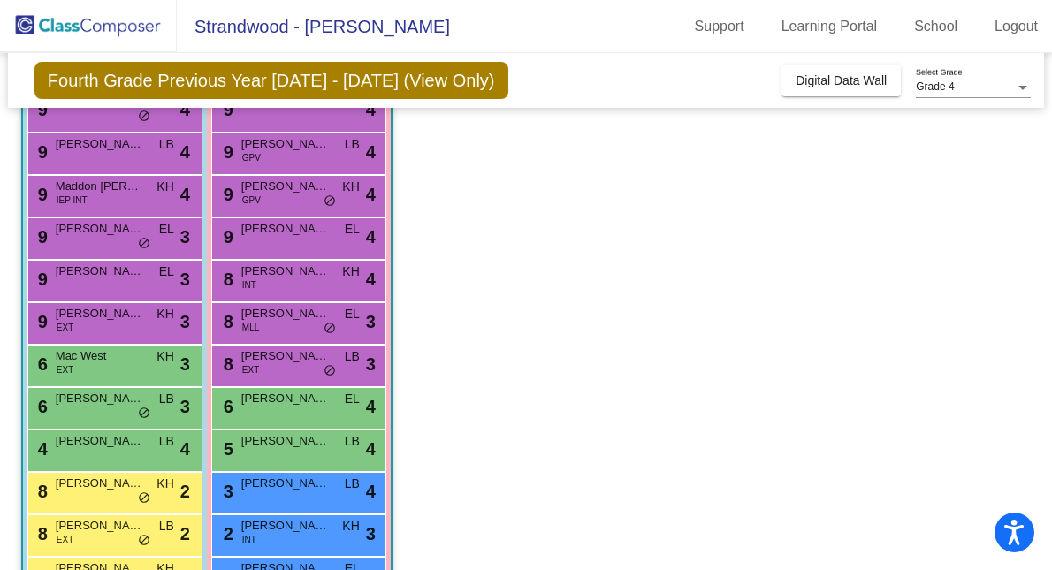
click at [152, 157] on div "9 Kenneth Zurek LB lock do_not_disturb_alt 4" at bounding box center [112, 151] width 169 height 36
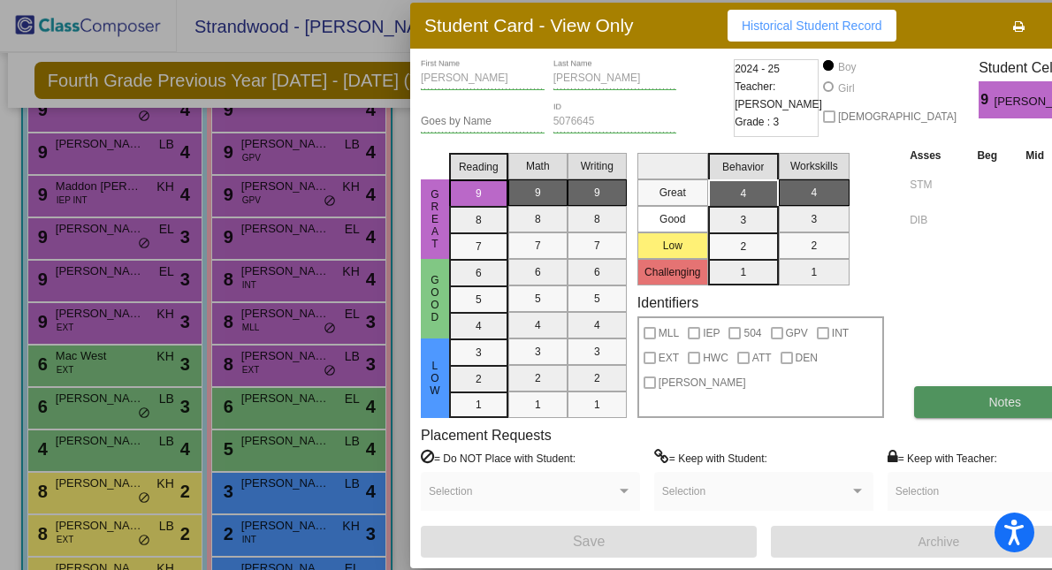
click at [988, 404] on span "Notes" at bounding box center [1004, 402] width 33 height 14
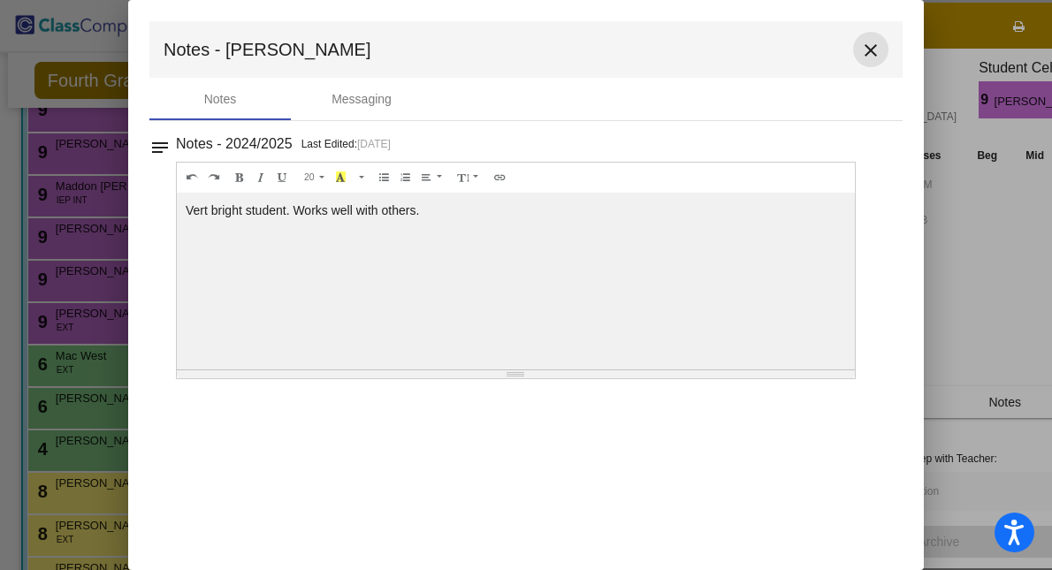
click at [874, 56] on mat-icon "close" at bounding box center [870, 50] width 21 height 21
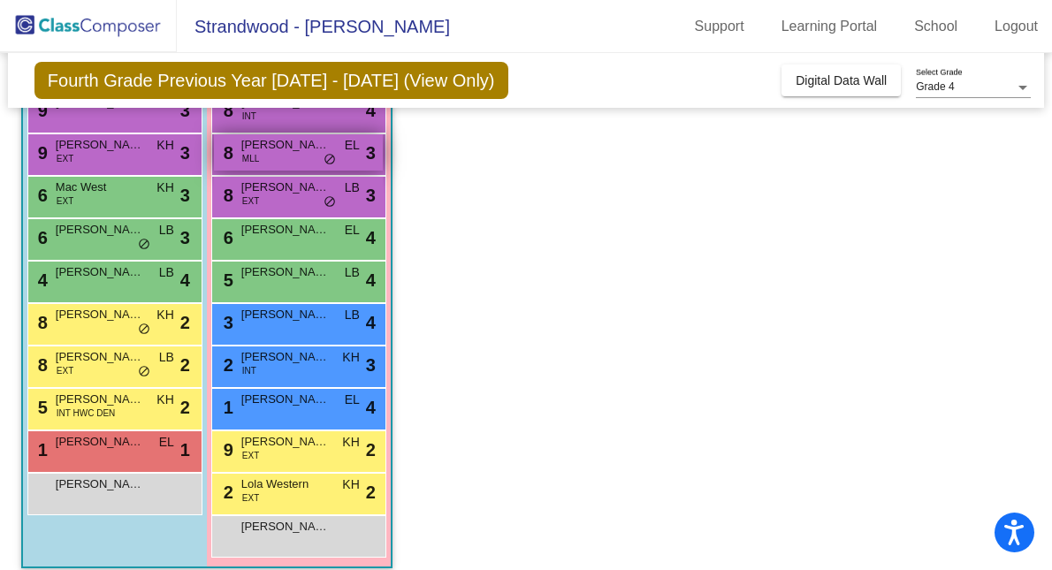
scroll to position [401, 0]
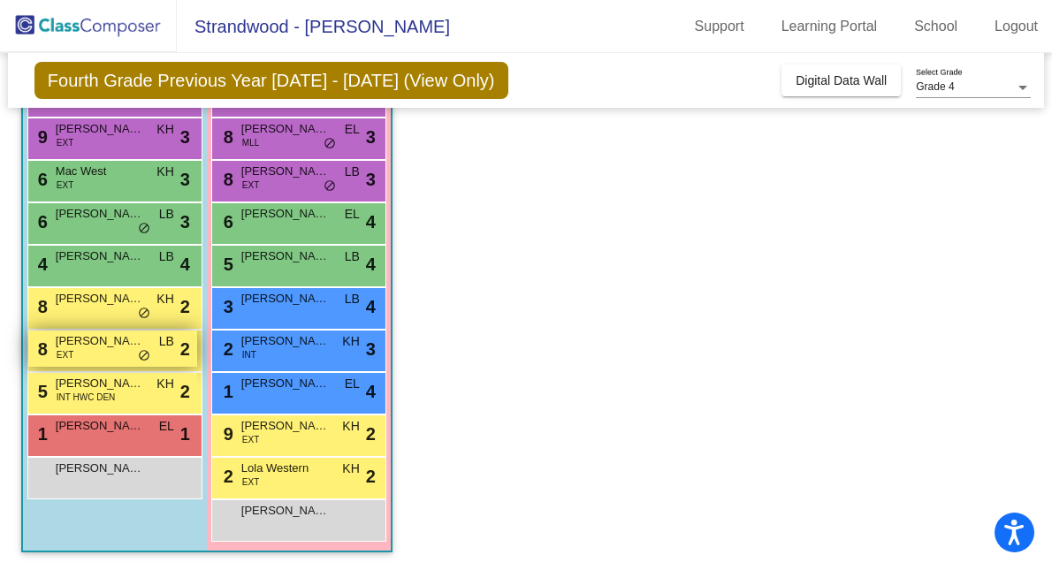
click at [107, 357] on div "8 Jeremy Flahan EXT LB lock do_not_disturb_alt 2" at bounding box center [112, 349] width 169 height 36
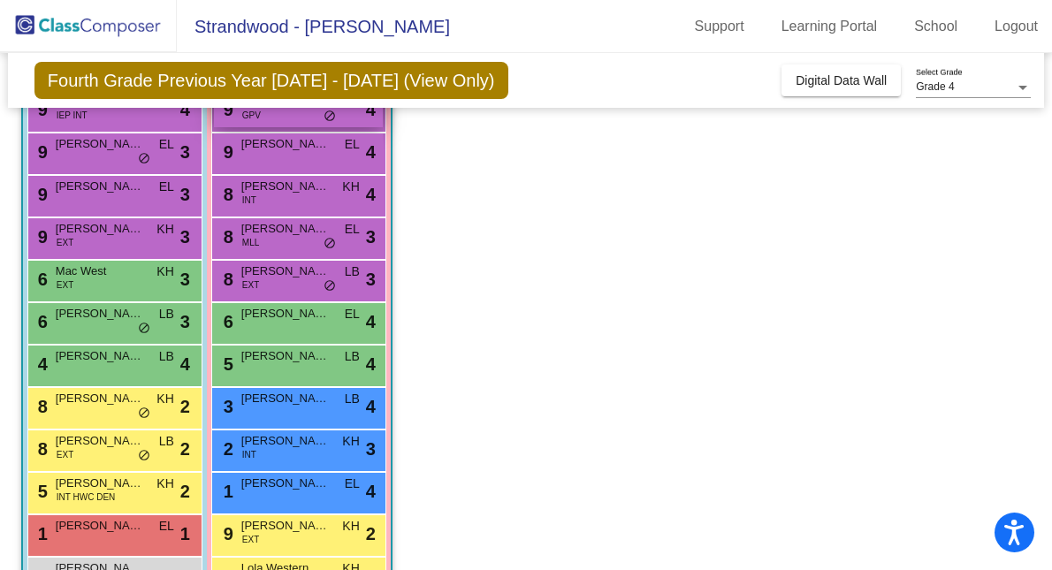
scroll to position [303, 0]
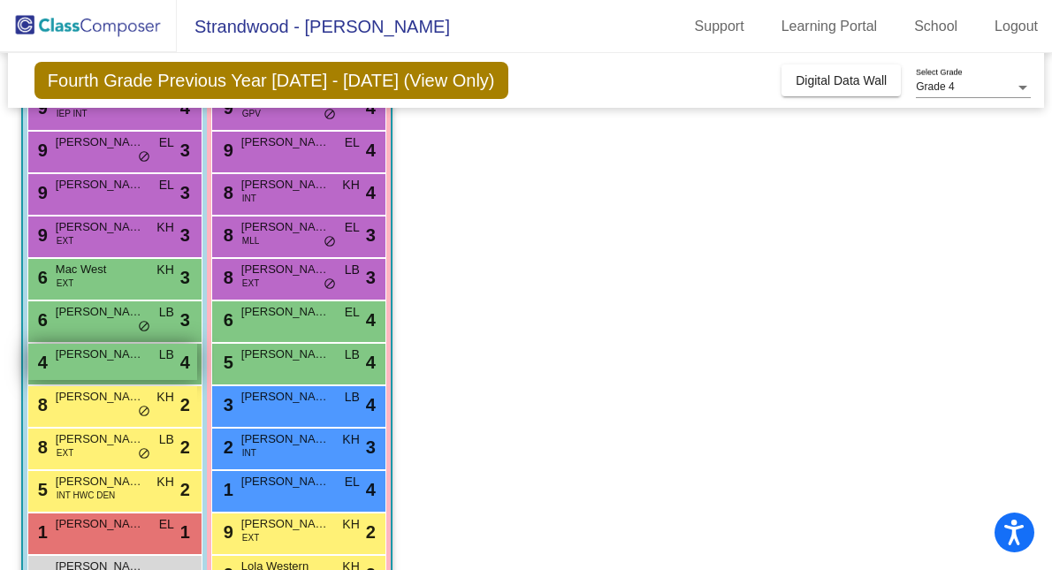
click at [95, 368] on div "4 Bryson Kennedy LB lock do_not_disturb_alt 4" at bounding box center [112, 362] width 169 height 36
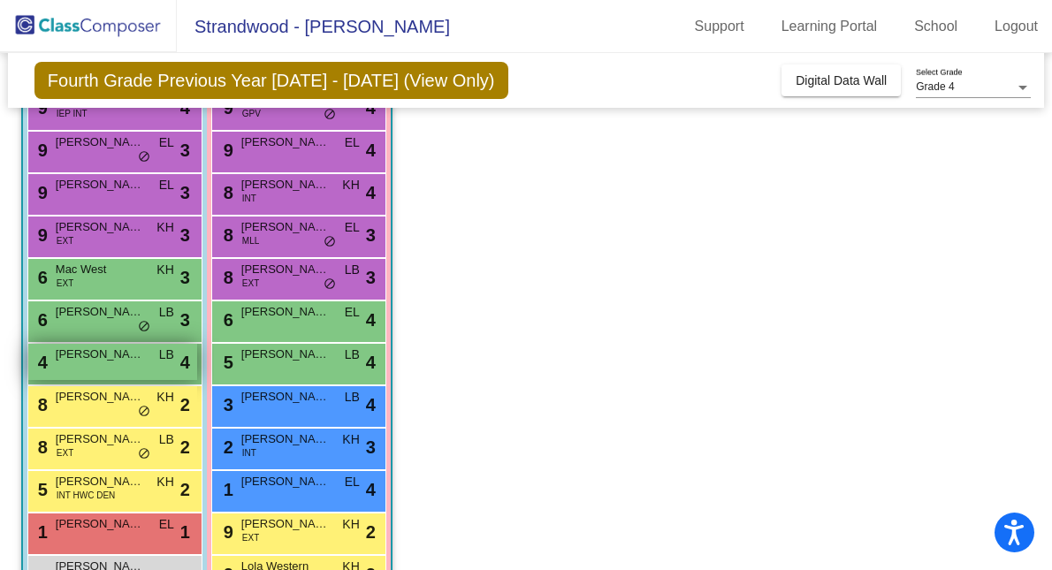
click at [123, 363] on div "4 Bryson Kennedy LB lock do_not_disturb_alt 4" at bounding box center [112, 362] width 169 height 36
